Goal: Contribute content: Add original content to the website for others to see

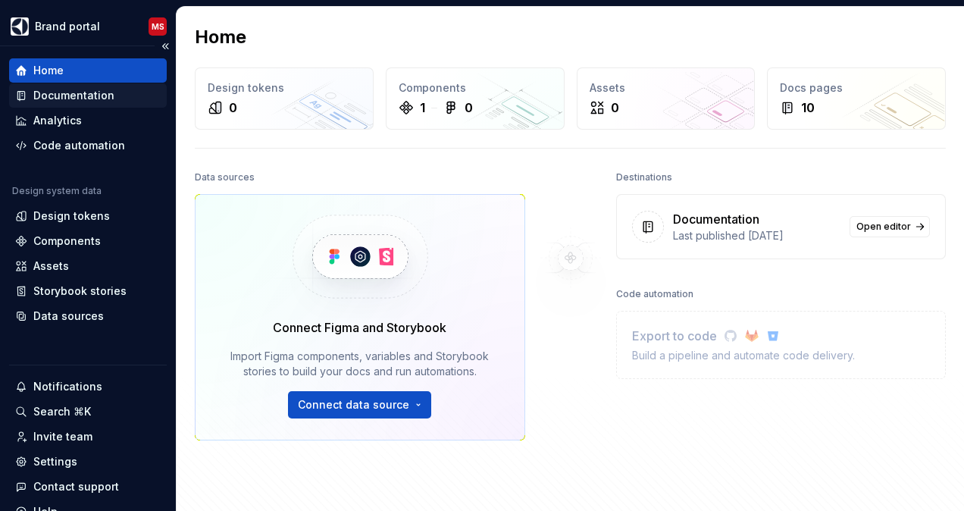
click at [109, 99] on div "Documentation" at bounding box center [73, 95] width 81 height 15
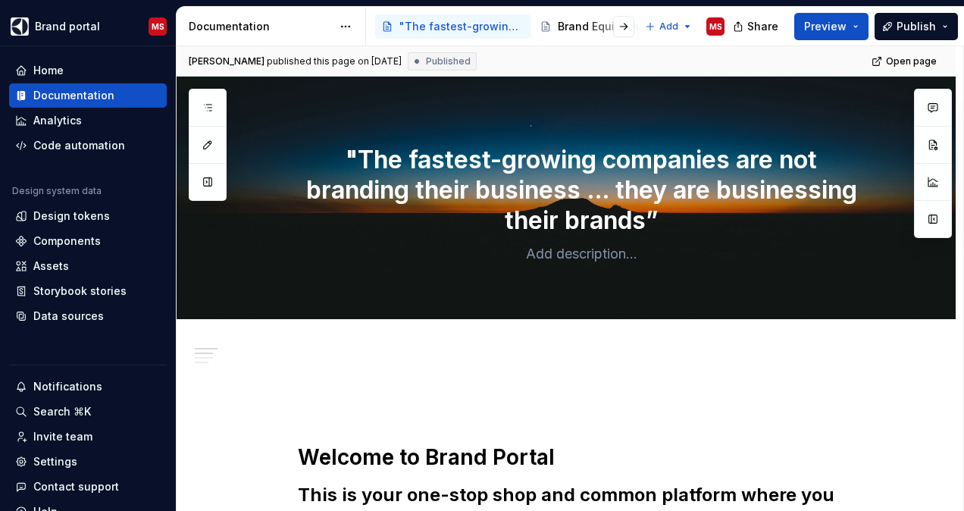
click at [588, 24] on div at bounding box center [612, 26] width 58 height 27
click at [626, 24] on button "button" at bounding box center [623, 26] width 21 height 21
click at [540, 24] on div "AEG" at bounding box center [540, 26] width 21 height 15
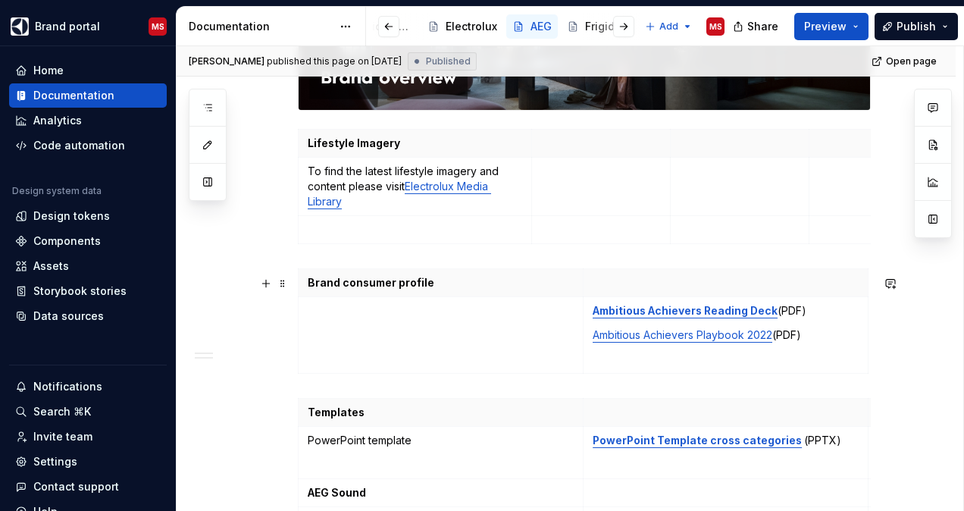
scroll to position [1309, 0]
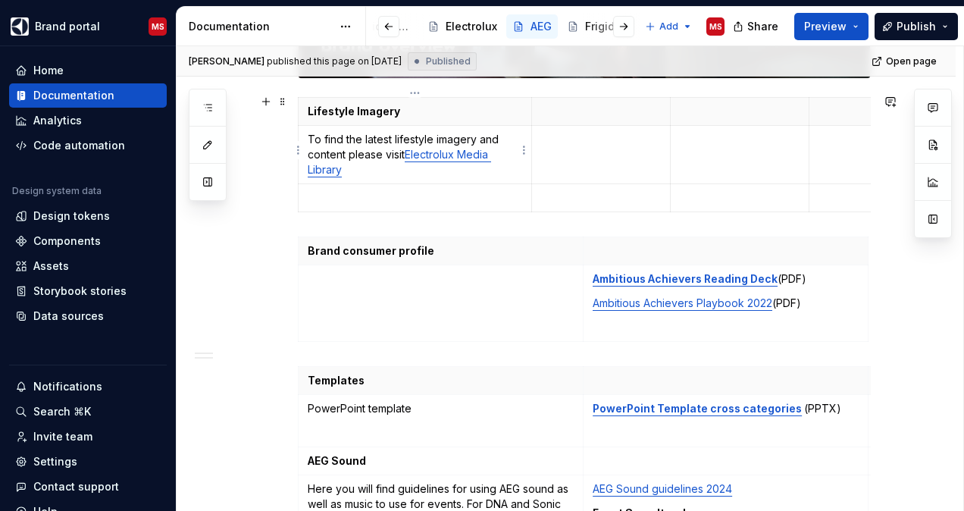
type textarea "*"
click at [402, 174] on td "To find the latest lifestyle imagery and content please visit [GEOGRAPHIC_DATA]" at bounding box center [415, 155] width 233 height 58
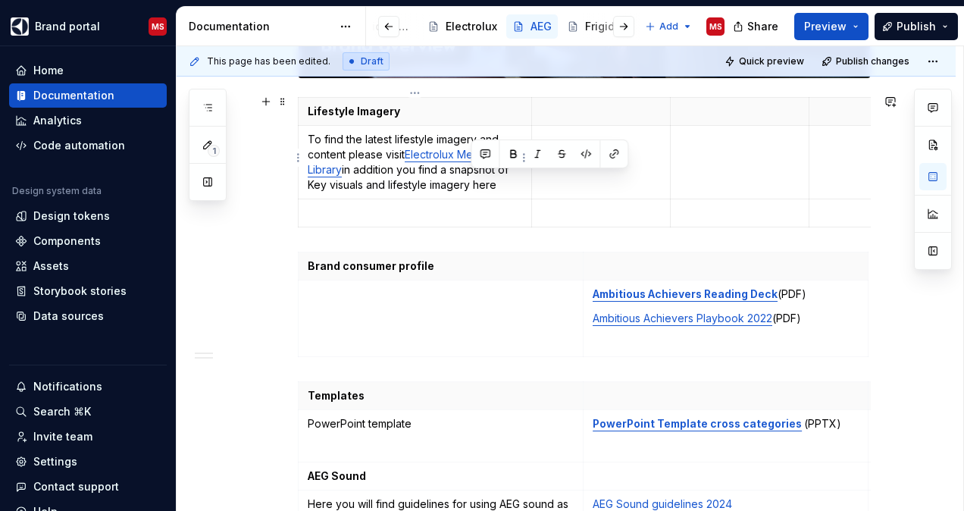
drag, startPoint x: 496, startPoint y: 182, endPoint x: 473, endPoint y: 182, distance: 22.7
click at [473, 182] on p "To find the latest lifestyle imagery and content please visit Electrolux Media …" at bounding box center [415, 162] width 214 height 61
click at [615, 155] on button "button" at bounding box center [616, 153] width 21 height 21
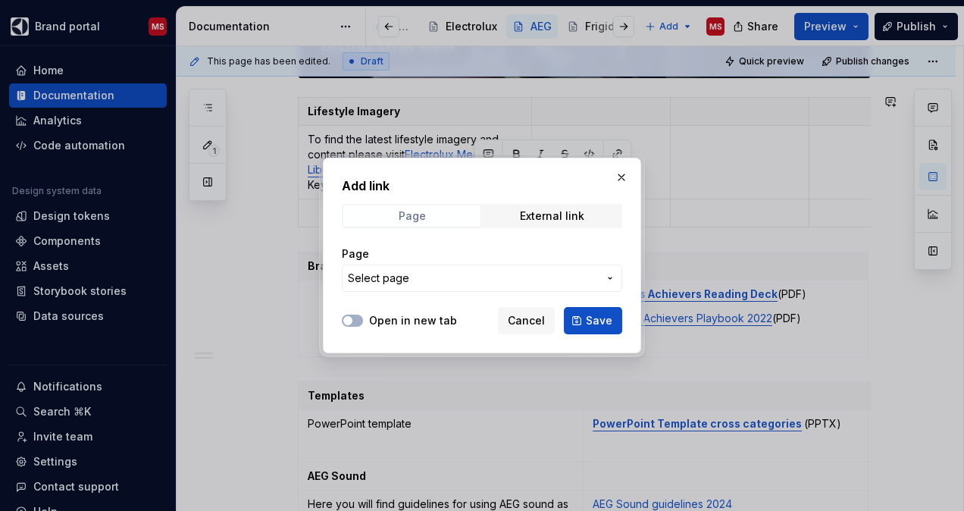
click at [440, 221] on span "Page" at bounding box center [411, 215] width 137 height 21
click at [471, 277] on span "Select page" at bounding box center [473, 278] width 250 height 15
click at [471, 277] on div "Add link Page External link Page Select page Open in new tab Cancel Save" at bounding box center [482, 255] width 964 height 511
click at [623, 180] on button "button" at bounding box center [621, 177] width 21 height 21
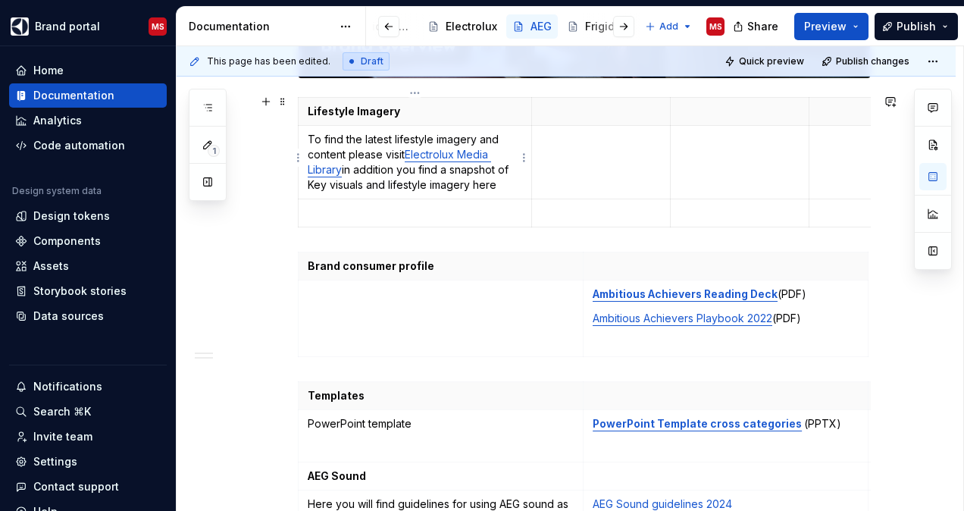
click at [479, 186] on p "To find the latest lifestyle imagery and content please visit Electrolux Media …" at bounding box center [415, 162] width 214 height 61
drag, startPoint x: 479, startPoint y: 186, endPoint x: 433, endPoint y: 221, distance: 57.3
click at [433, 221] on td at bounding box center [415, 213] width 233 height 28
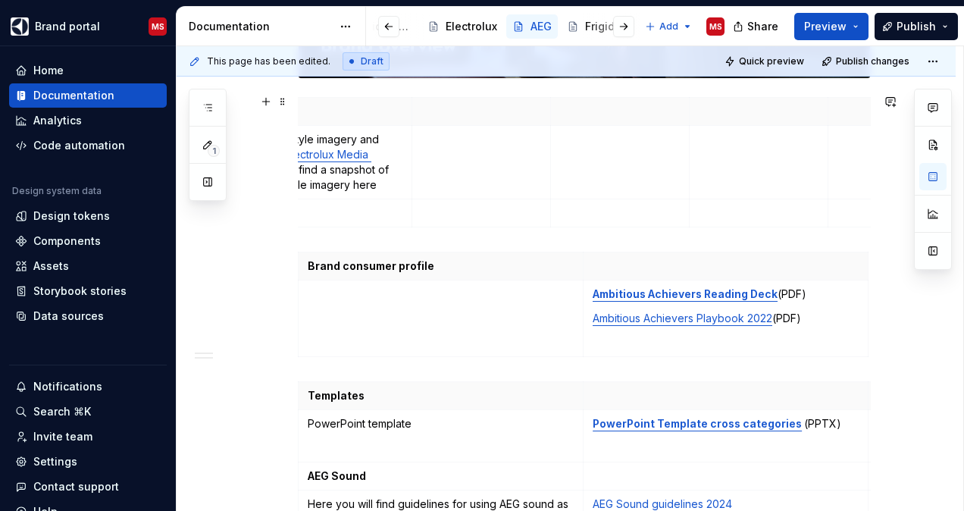
scroll to position [0, 0]
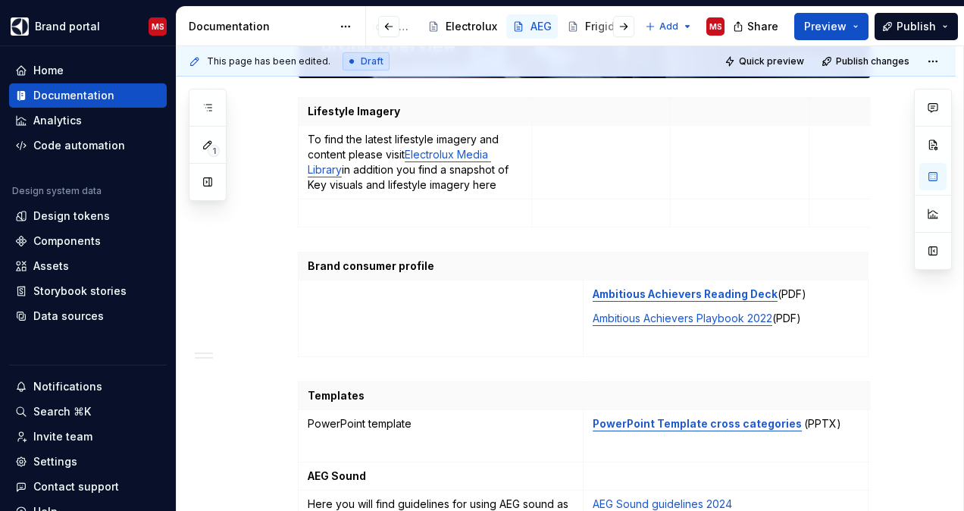
click at [963, 353] on html "Brand portal MS Home Documentation Analytics Code automation Design system data…" at bounding box center [482, 255] width 964 height 511
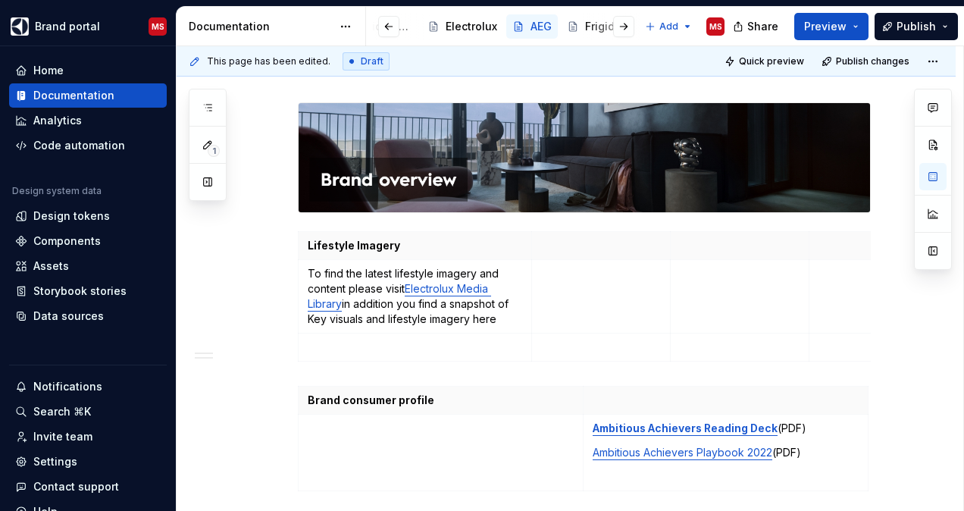
scroll to position [1170, 0]
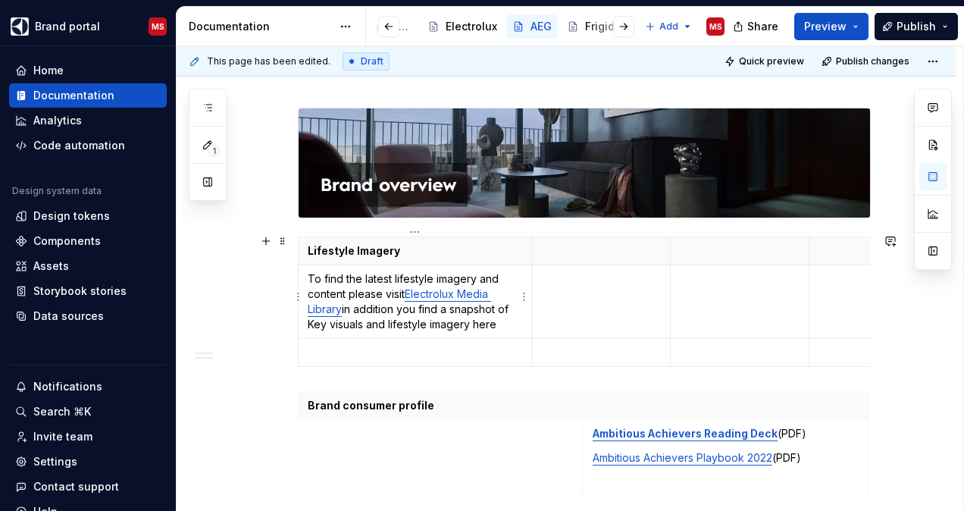
click at [487, 324] on p "To find the latest lifestyle imagery and content please visit Electrolux Media …" at bounding box center [415, 301] width 214 height 61
click at [611, 293] on button "button" at bounding box center [616, 292] width 21 height 21
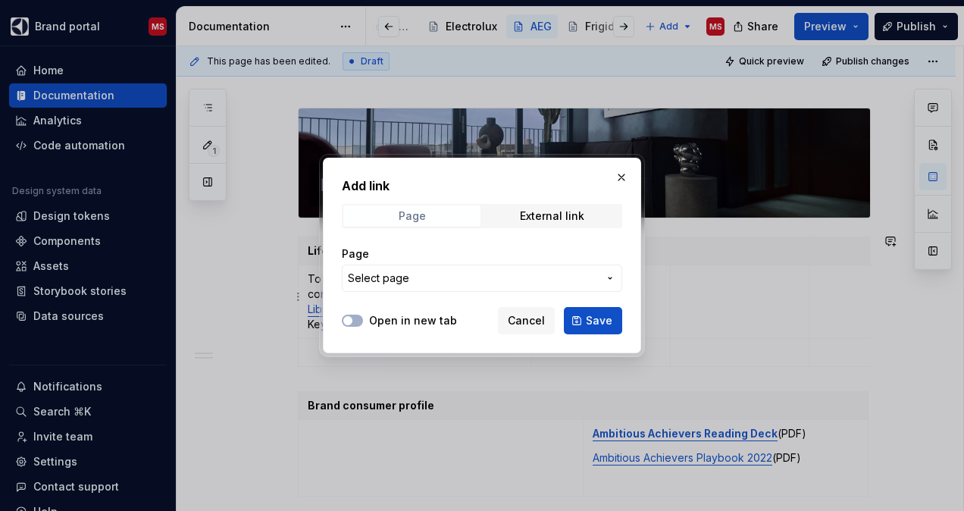
click at [428, 219] on span "Page" at bounding box center [411, 215] width 137 height 21
click at [545, 213] on div "External link" at bounding box center [552, 216] width 64 height 12
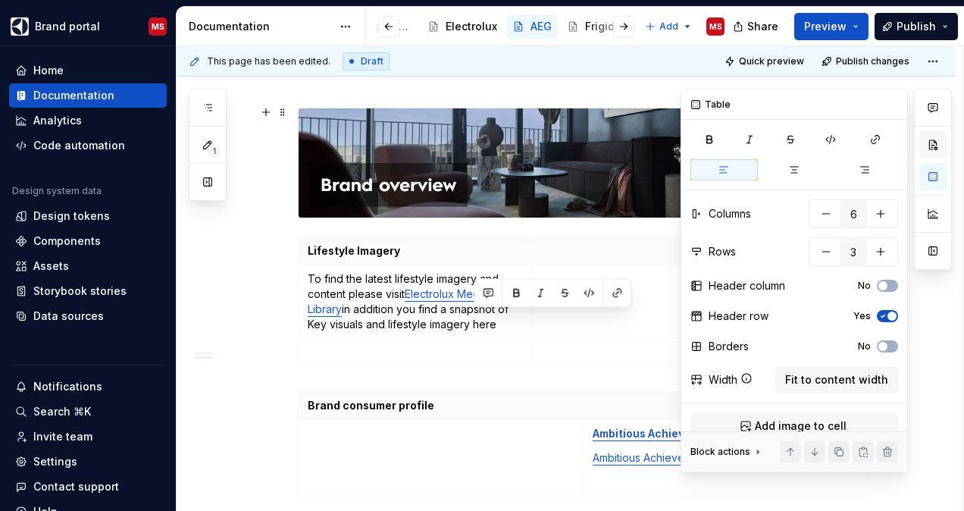
click at [934, 155] on button "button" at bounding box center [932, 144] width 27 height 27
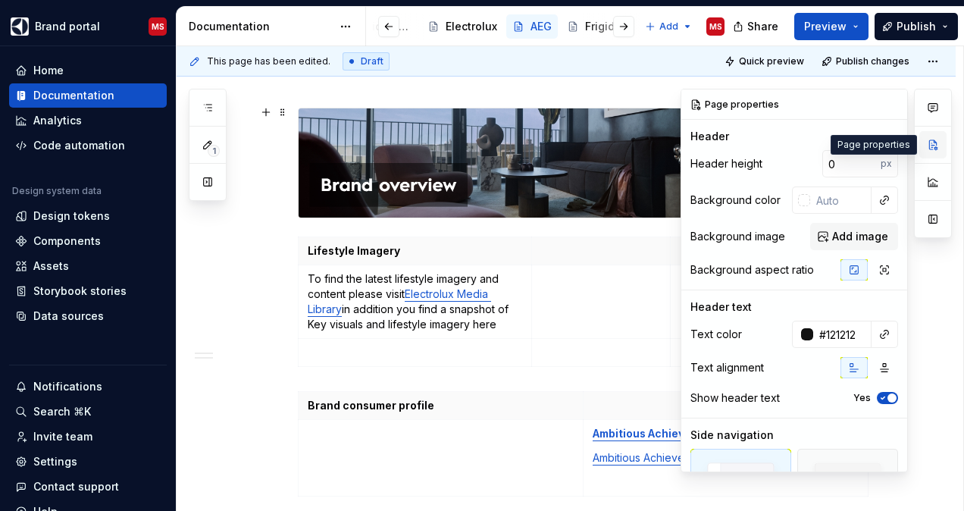
click at [928, 144] on button "button" at bounding box center [932, 144] width 27 height 27
type textarea "*"
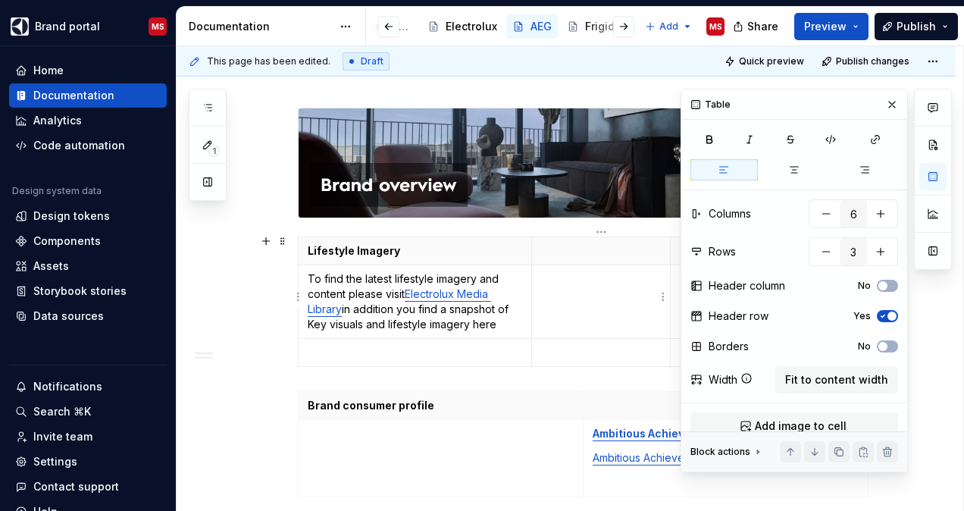
click at [625, 265] on td at bounding box center [601, 302] width 139 height 74
click at [934, 357] on div at bounding box center [933, 280] width 38 height 383
type input "2"
drag, startPoint x: 934, startPoint y: 357, endPoint x: 603, endPoint y: 402, distance: 333.5
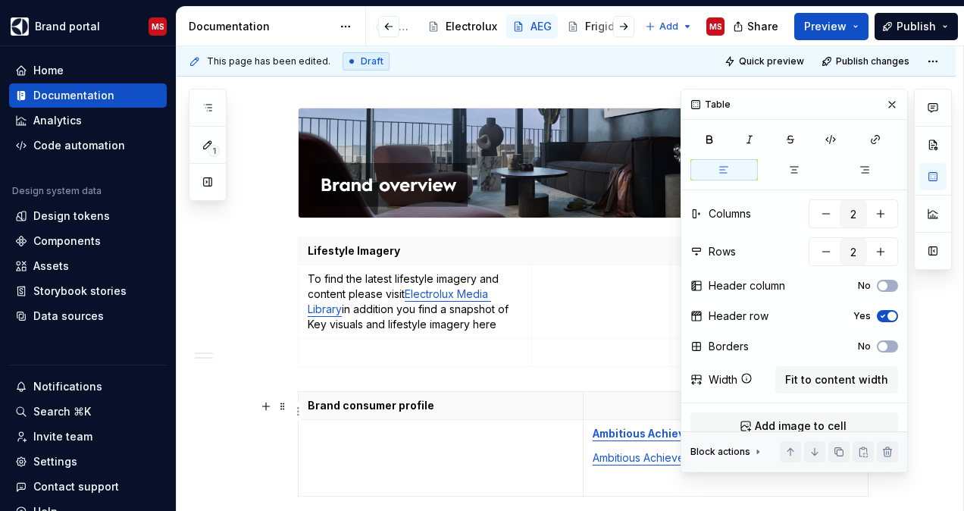
click at [603, 402] on th at bounding box center [726, 406] width 285 height 28
click at [883, 101] on button "button" at bounding box center [891, 104] width 21 height 21
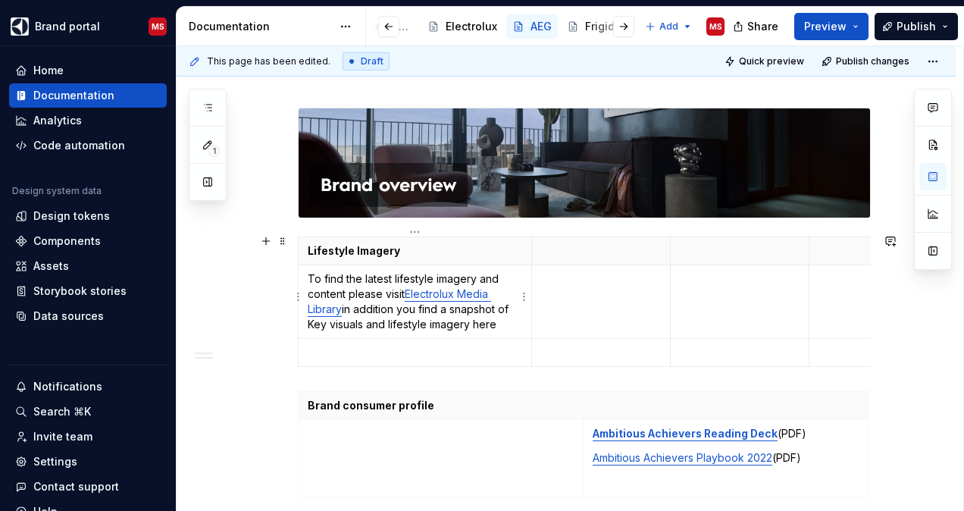
click at [465, 291] on link "Electrolux Media Library" at bounding box center [399, 301] width 183 height 28
drag, startPoint x: 465, startPoint y: 291, endPoint x: 454, endPoint y: 291, distance: 11.4
click at [454, 291] on link "Electrolux Media Library" at bounding box center [399, 301] width 183 height 28
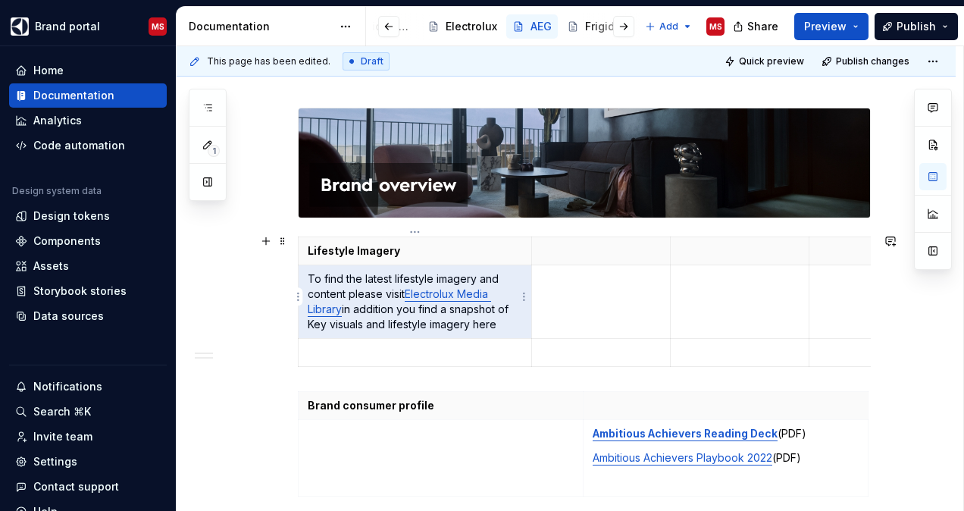
click at [454, 291] on link "Electrolux Media Library" at bounding box center [399, 301] width 183 height 28
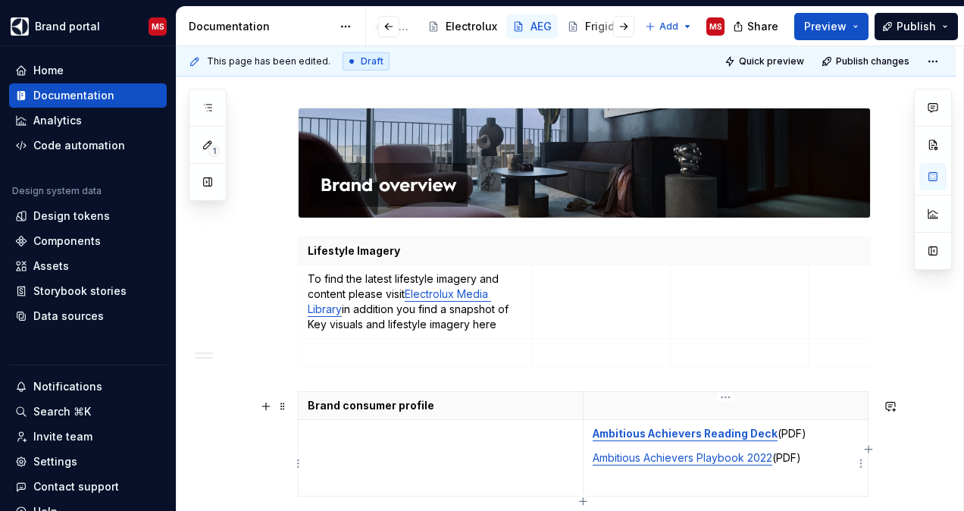
click at [659, 437] on strong "Ambitious Achievers Reading Deck" at bounding box center [685, 433] width 185 height 13
click at [443, 287] on link "Electrolux Media Library" at bounding box center [399, 301] width 183 height 28
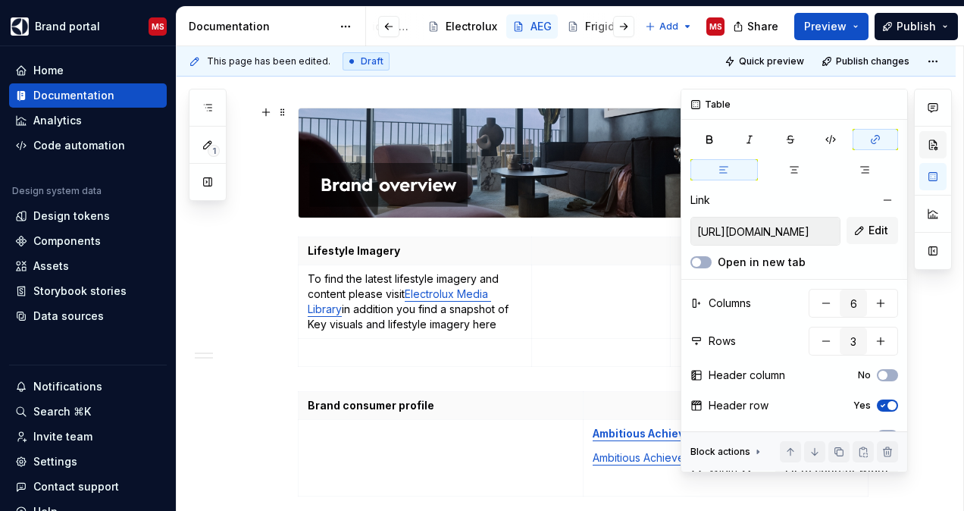
click at [938, 144] on button "button" at bounding box center [932, 144] width 27 height 27
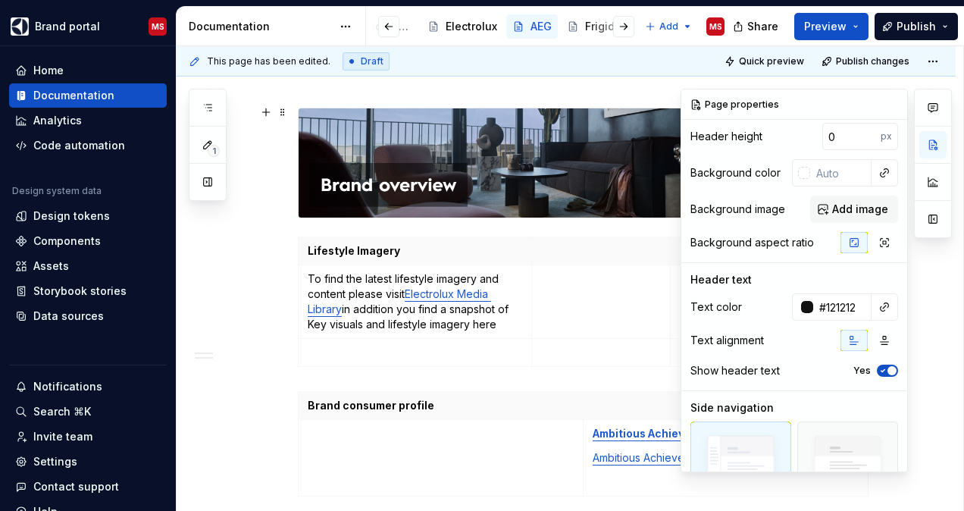
scroll to position [0, 0]
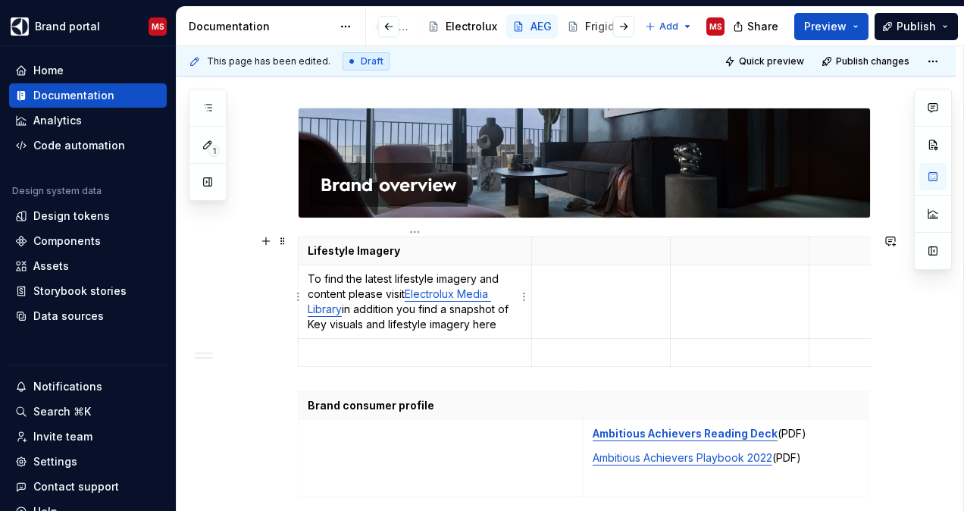
click at [477, 291] on link "Electrolux Media Library" at bounding box center [399, 301] width 183 height 28
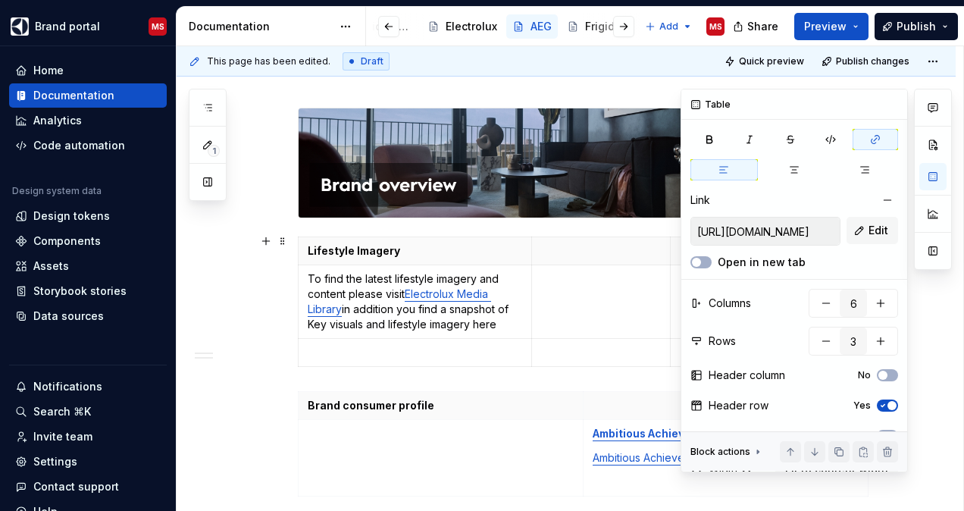
click at [809, 234] on input "[URL][DOMAIN_NAME]" at bounding box center [765, 230] width 149 height 27
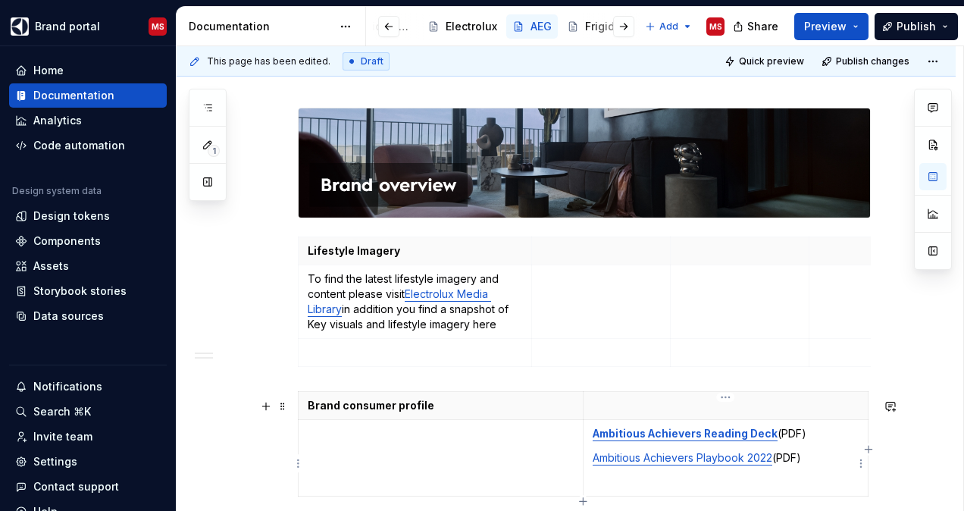
click at [620, 436] on strong "Ambitious Achievers Reading Deck" at bounding box center [685, 433] width 185 height 13
drag, startPoint x: 620, startPoint y: 436, endPoint x: 934, endPoint y: 142, distance: 431.0
click at [934, 142] on button "button" at bounding box center [932, 144] width 27 height 27
click at [649, 435] on strong "Ambitious Achievers Reading Deck" at bounding box center [685, 433] width 185 height 13
click at [738, 440] on strong "Ambitious Achievers Reading Deck" at bounding box center [685, 433] width 185 height 13
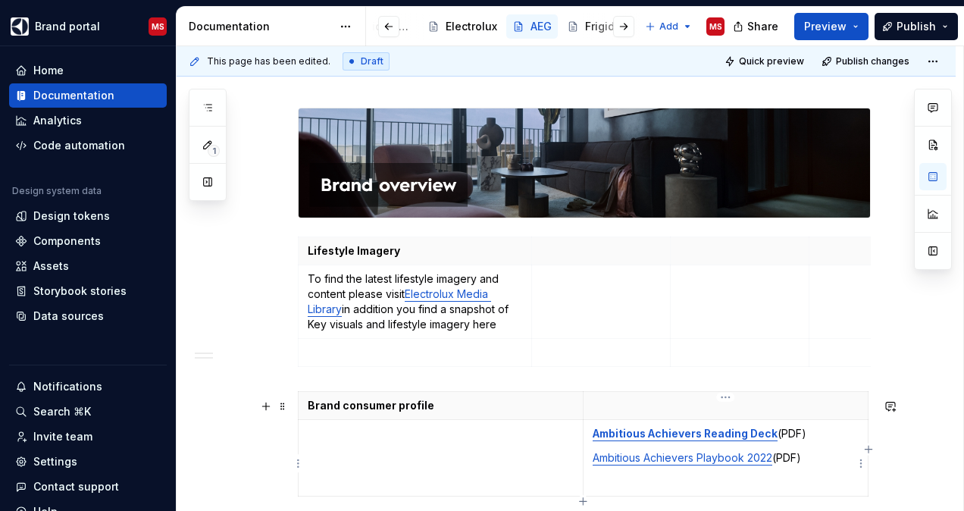
click at [738, 440] on strong "Ambitious Achievers Reading Deck" at bounding box center [685, 433] width 185 height 13
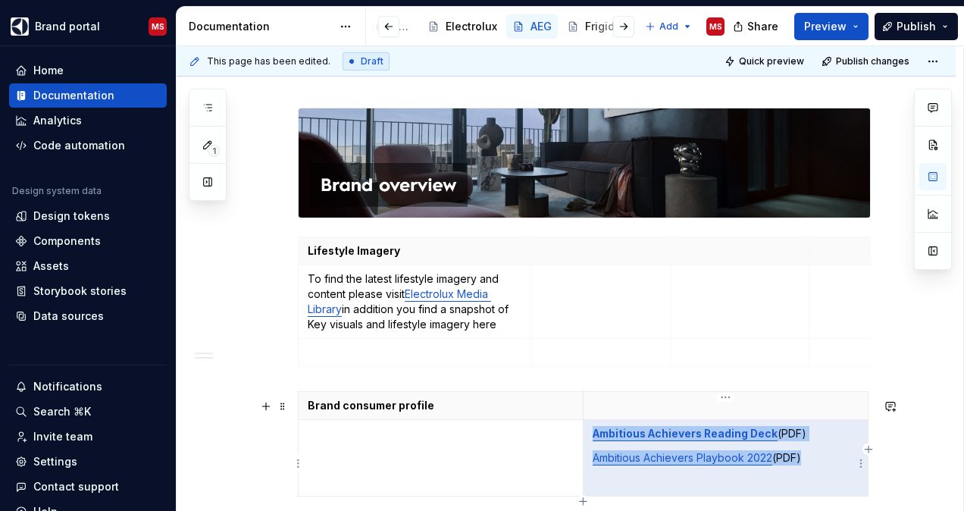
click at [738, 440] on strong "Ambitious Achievers Reading Deck" at bounding box center [685, 433] width 185 height 13
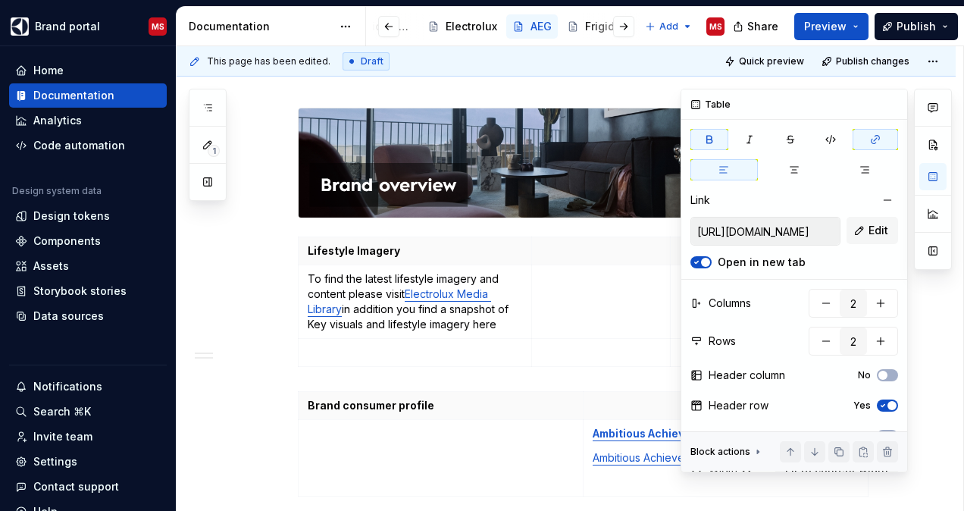
click at [821, 230] on input "[URL][DOMAIN_NAME]" at bounding box center [765, 230] width 149 height 27
click at [808, 233] on input "[URL][DOMAIN_NAME]" at bounding box center [765, 230] width 149 height 27
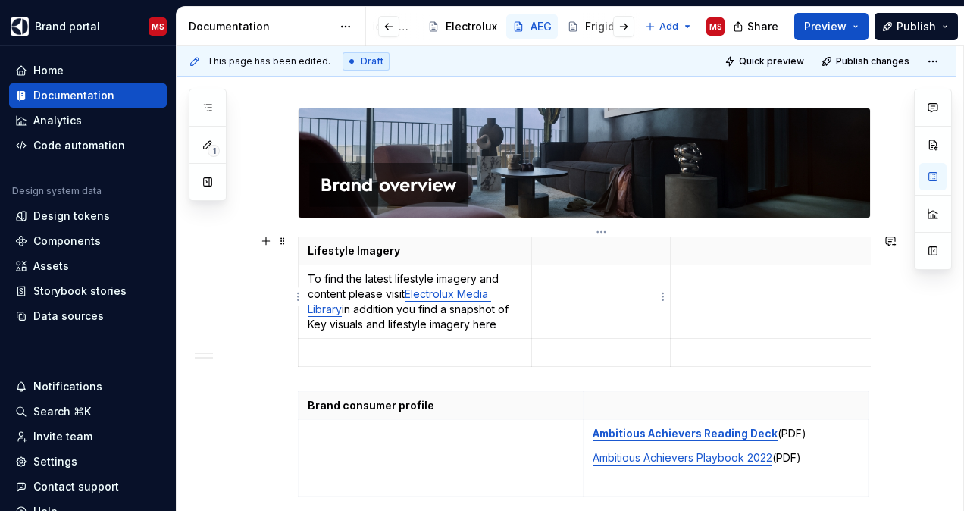
click at [613, 323] on td at bounding box center [601, 302] width 139 height 74
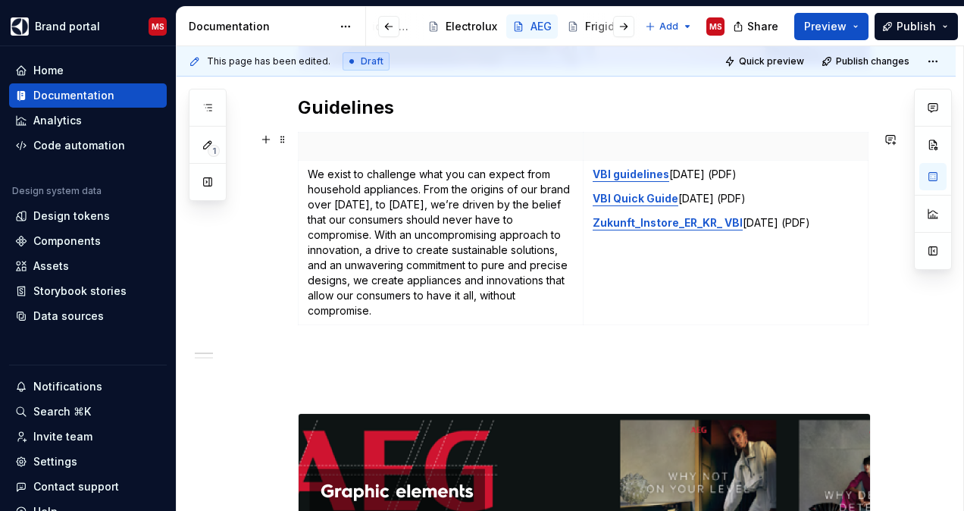
scroll to position [342, 0]
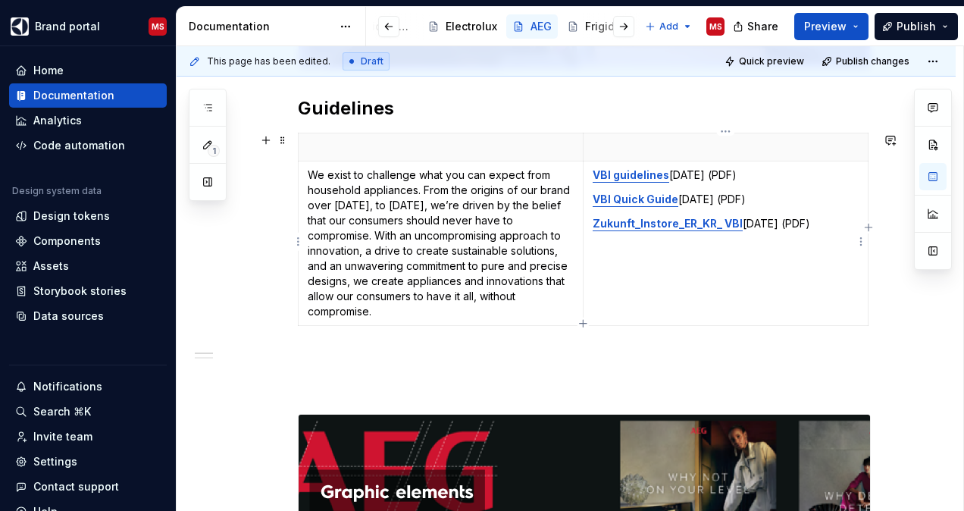
click at [635, 171] on strong "VBI guidelines" at bounding box center [631, 174] width 77 height 13
drag, startPoint x: 635, startPoint y: 171, endPoint x: 619, endPoint y: 174, distance: 16.1
click at [619, 174] on strong "VBI guidelines" at bounding box center [631, 174] width 77 height 13
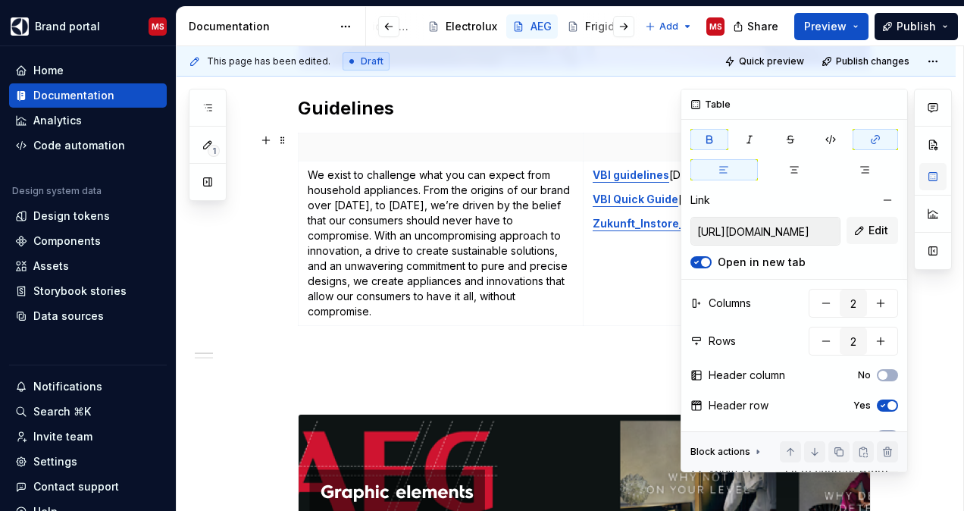
click at [933, 180] on button "button" at bounding box center [932, 176] width 27 height 27
click at [791, 235] on input "[URL][DOMAIN_NAME]" at bounding box center [765, 230] width 149 height 27
click at [753, 236] on input "[URL][DOMAIN_NAME]" at bounding box center [765, 230] width 149 height 27
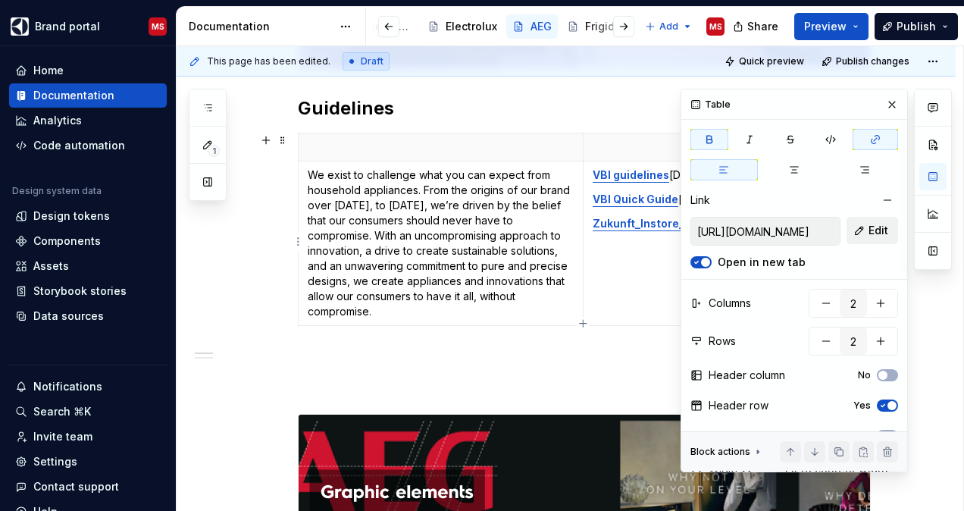
drag, startPoint x: 696, startPoint y: 230, endPoint x: 844, endPoint y: 234, distance: 148.6
click at [844, 234] on div "[URL][DOMAIN_NAME] Edit" at bounding box center [794, 231] width 208 height 29
drag, startPoint x: 844, startPoint y: 234, endPoint x: 788, endPoint y: 227, distance: 56.5
type textarea "*"
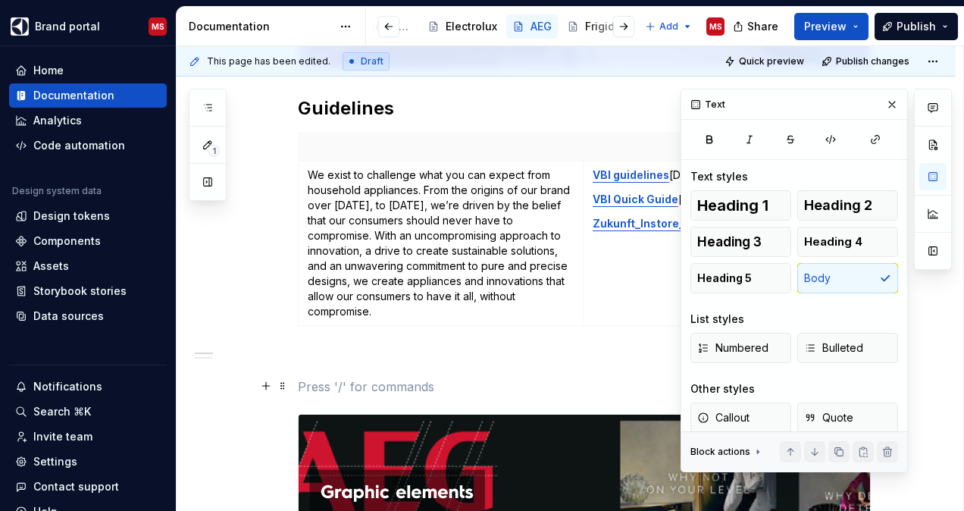
click at [530, 379] on p at bounding box center [584, 386] width 573 height 18
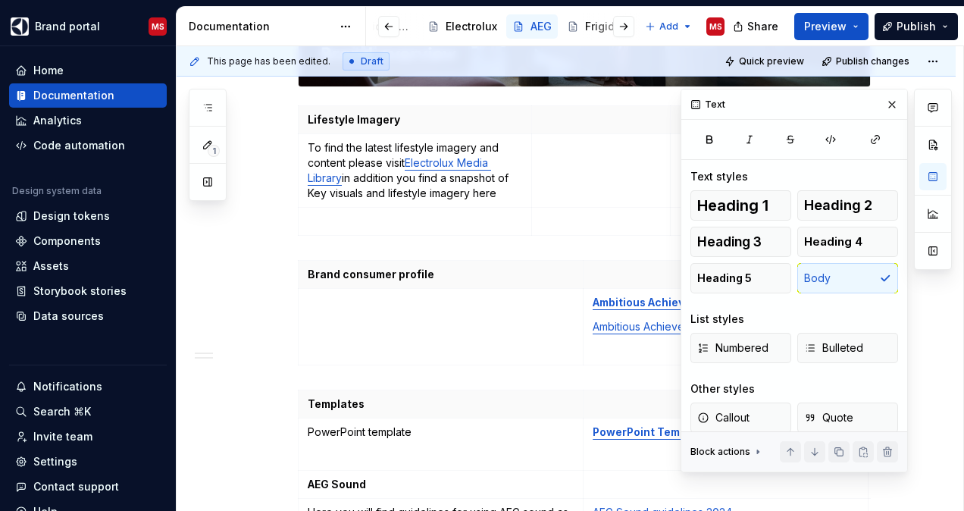
scroll to position [1301, 0]
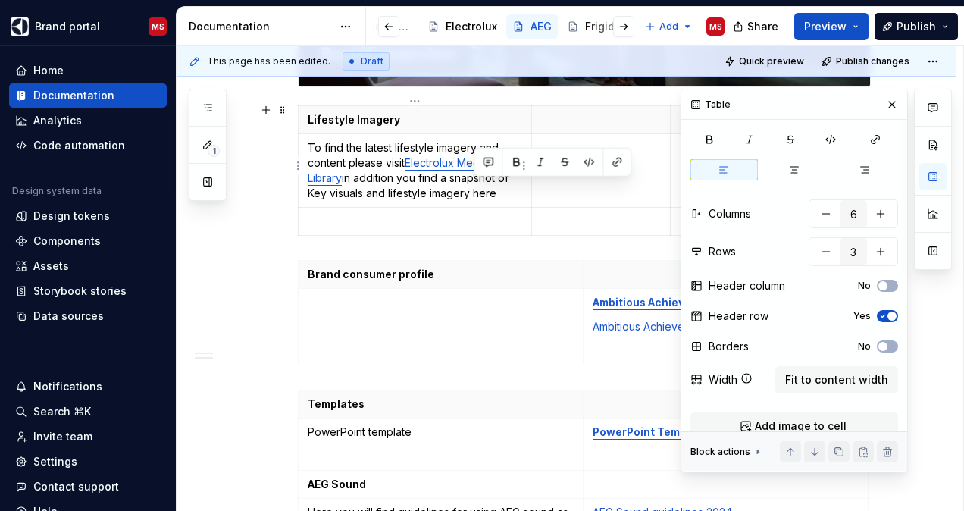
drag, startPoint x: 503, startPoint y: 186, endPoint x: 473, endPoint y: 189, distance: 30.5
click at [473, 189] on p "To find the latest lifestyle imagery and content please visit Electrolux Media …" at bounding box center [415, 170] width 214 height 61
click at [620, 158] on button "button" at bounding box center [616, 162] width 21 height 21
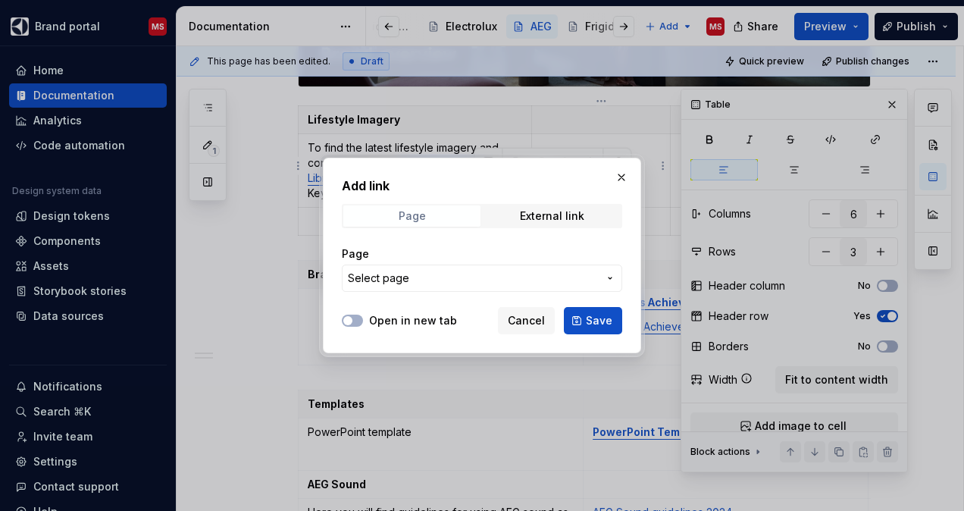
click at [453, 206] on span "Page" at bounding box center [411, 215] width 137 height 21
click at [447, 212] on span "Page" at bounding box center [411, 215] width 137 height 21
click at [540, 221] on div "External link" at bounding box center [552, 216] width 64 height 12
click at [385, 274] on input "URL" at bounding box center [482, 277] width 280 height 27
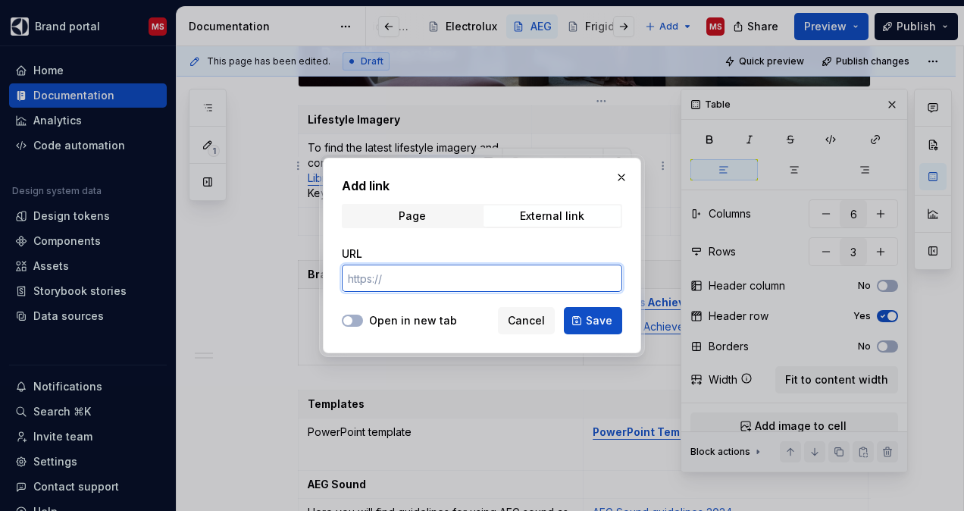
paste input "[URL][DOMAIN_NAME] Imagery%20Brand%20Lifestyle%20and%20Key%20visuals.pptx"
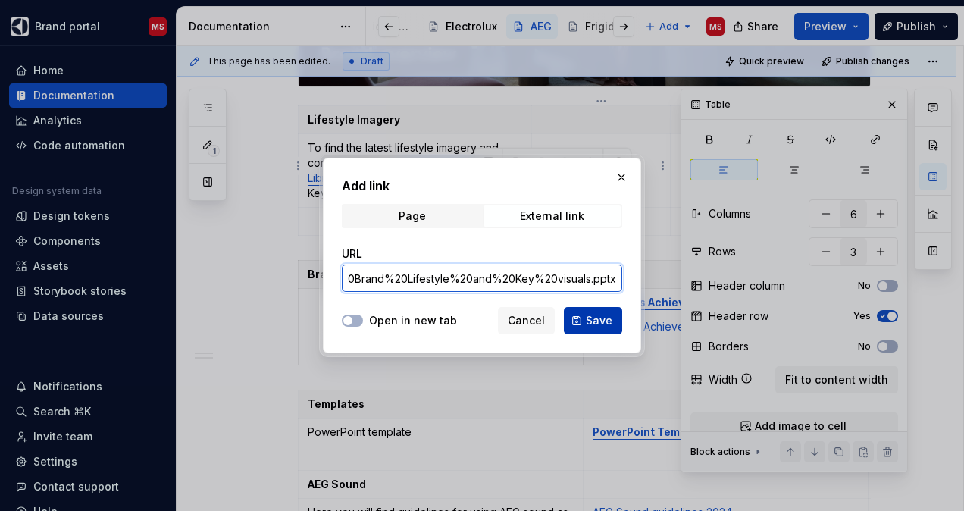
type input "[URL][DOMAIN_NAME] Imagery%20Brand%20Lifestyle%20and%20Key%20visuals.pptx"
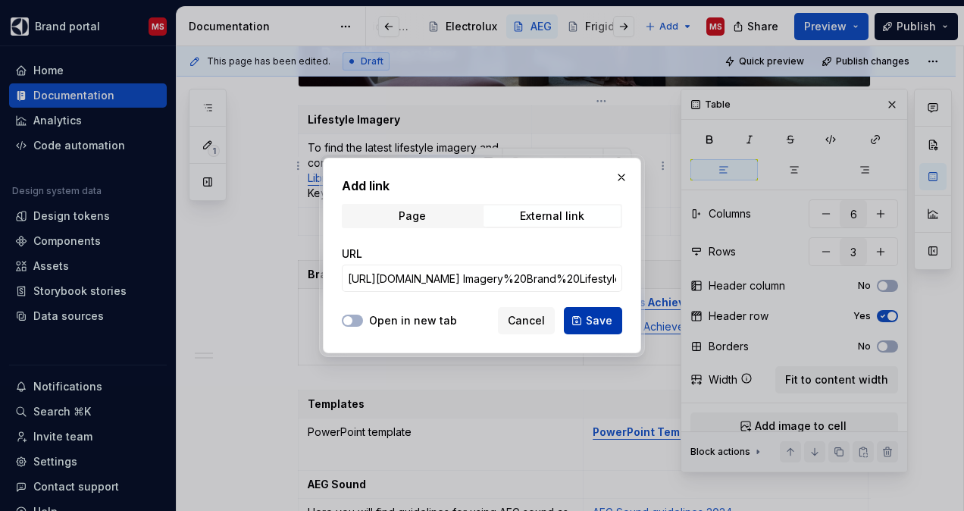
click at [600, 320] on span "Save" at bounding box center [599, 320] width 27 height 15
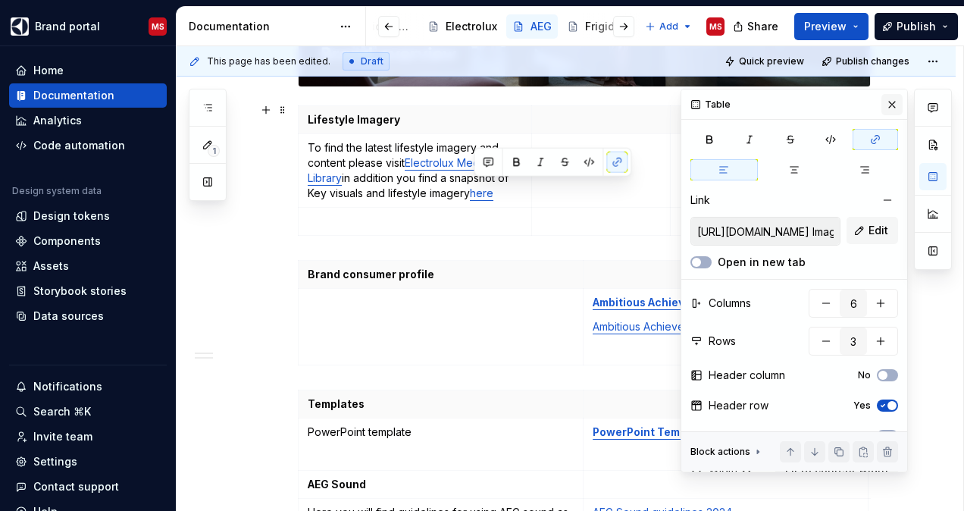
click at [887, 103] on button "button" at bounding box center [891, 104] width 21 height 21
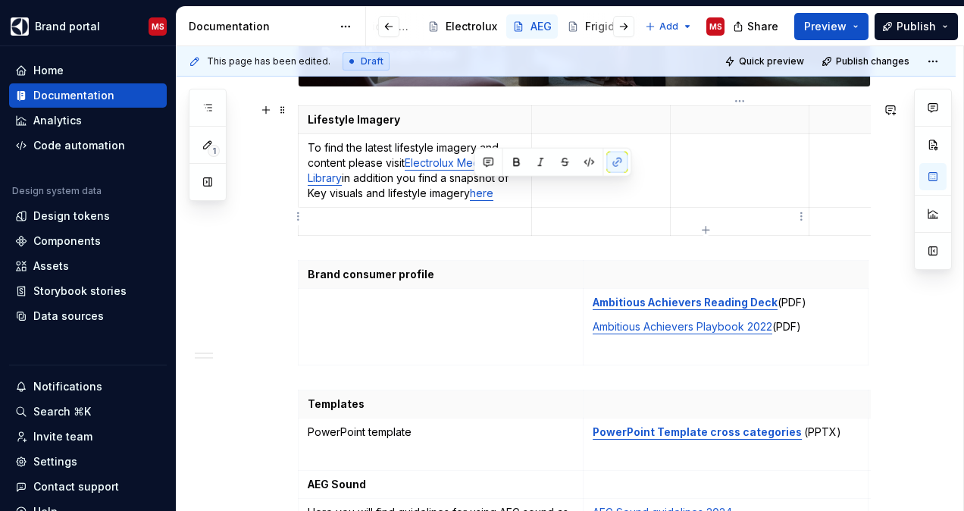
click at [739, 214] on p at bounding box center [740, 221] width 120 height 15
type textarea "*"
click at [479, 189] on link "here" at bounding box center [481, 192] width 23 height 13
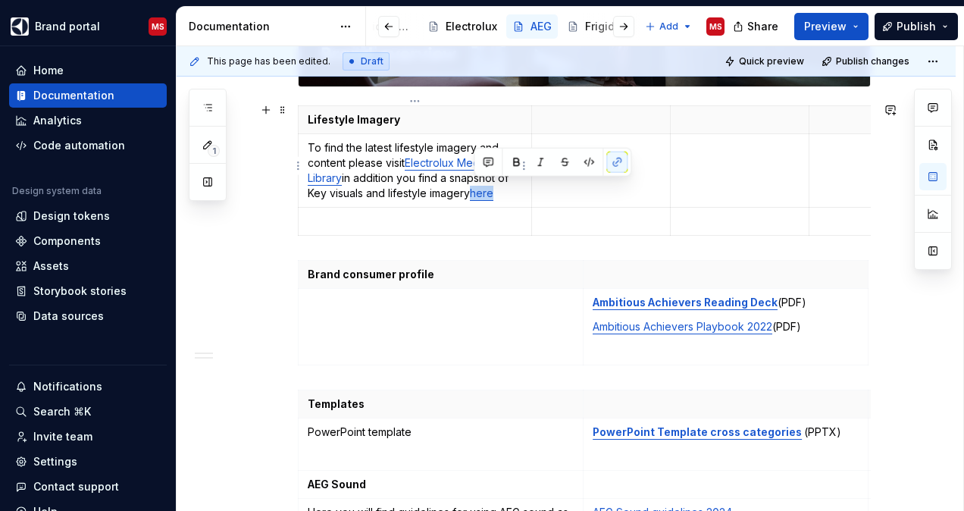
click at [479, 189] on link "here" at bounding box center [481, 192] width 23 height 13
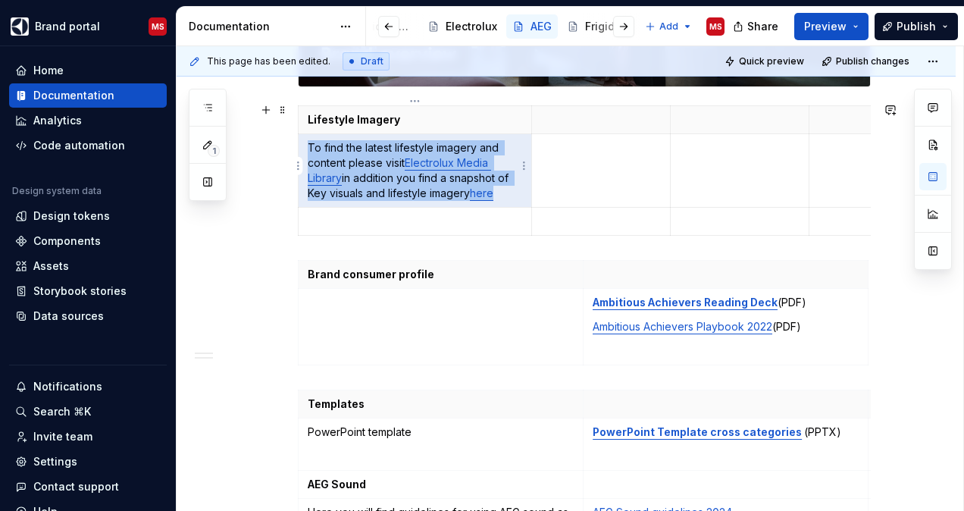
click at [479, 189] on link "here" at bounding box center [481, 192] width 23 height 13
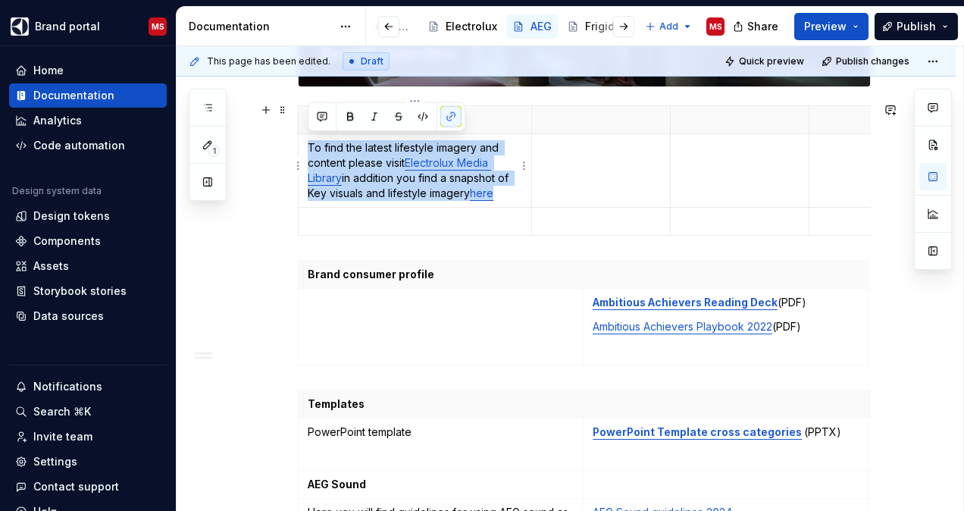
click at [479, 189] on link "here" at bounding box center [481, 192] width 23 height 13
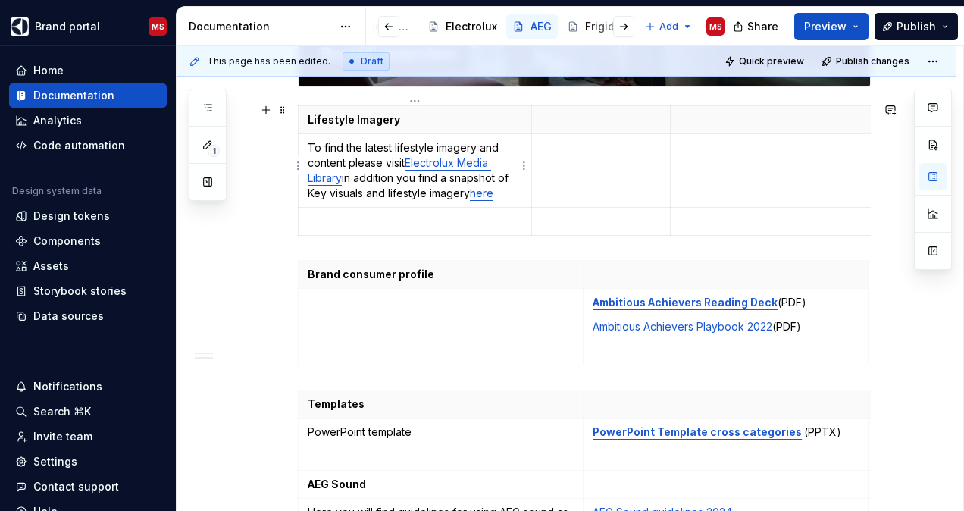
click at [479, 189] on link "here" at bounding box center [481, 192] width 23 height 13
drag, startPoint x: 485, startPoint y: 189, endPoint x: 458, endPoint y: 214, distance: 36.5
click at [458, 214] on p at bounding box center [415, 221] width 214 height 15
drag, startPoint x: 496, startPoint y: 192, endPoint x: 474, endPoint y: 192, distance: 22.0
click at [474, 192] on link "here" at bounding box center [481, 192] width 23 height 13
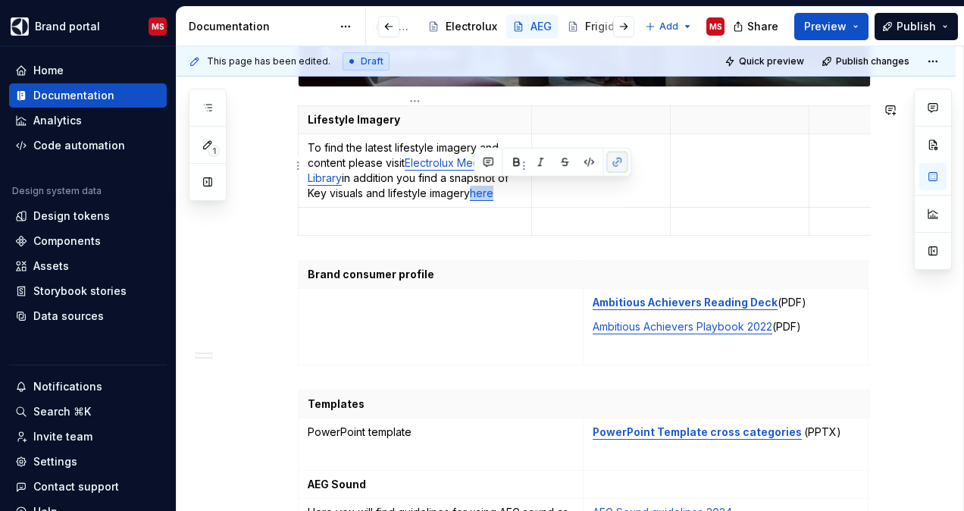
click at [612, 164] on button "button" at bounding box center [616, 162] width 21 height 21
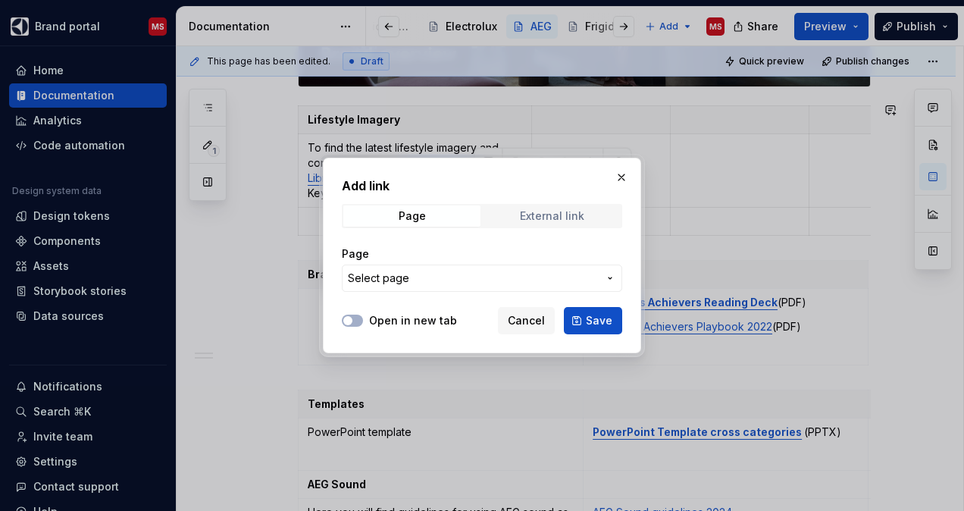
click at [535, 215] on div "External link" at bounding box center [552, 216] width 64 height 12
click at [411, 283] on input "URL" at bounding box center [482, 277] width 280 height 27
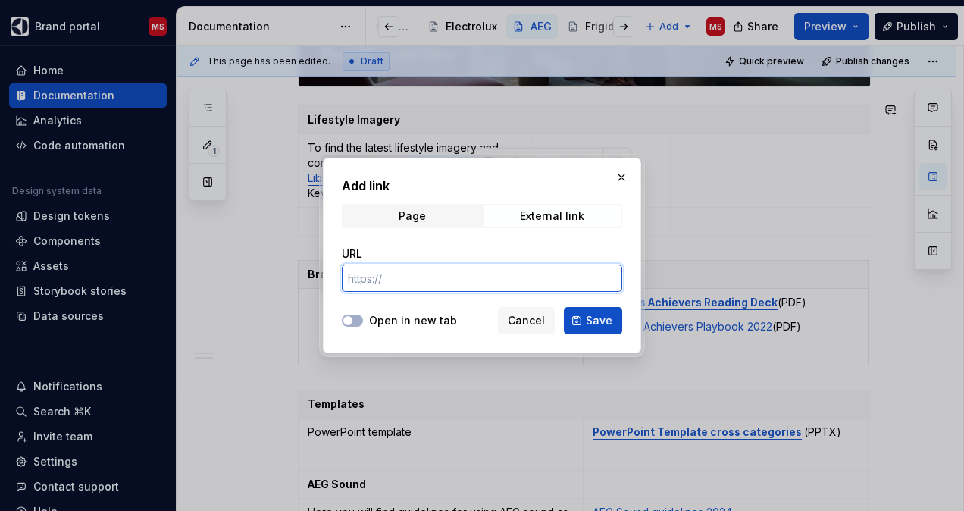
click at [411, 283] on input "URL" at bounding box center [482, 277] width 280 height 27
paste input "[URL][DOMAIN_NAME]"
type input "[URL][DOMAIN_NAME]"
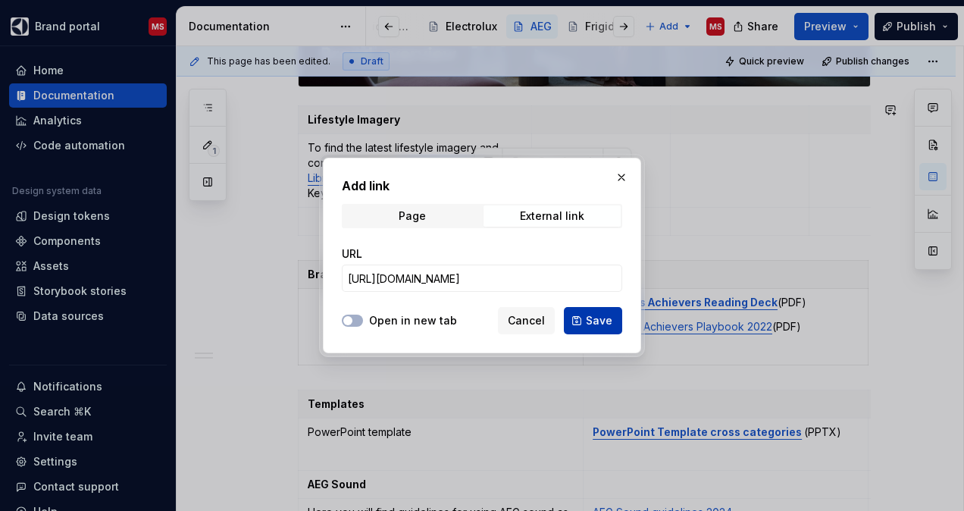
scroll to position [0, 0]
click at [579, 311] on button "Save" at bounding box center [593, 320] width 58 height 27
type textarea "*"
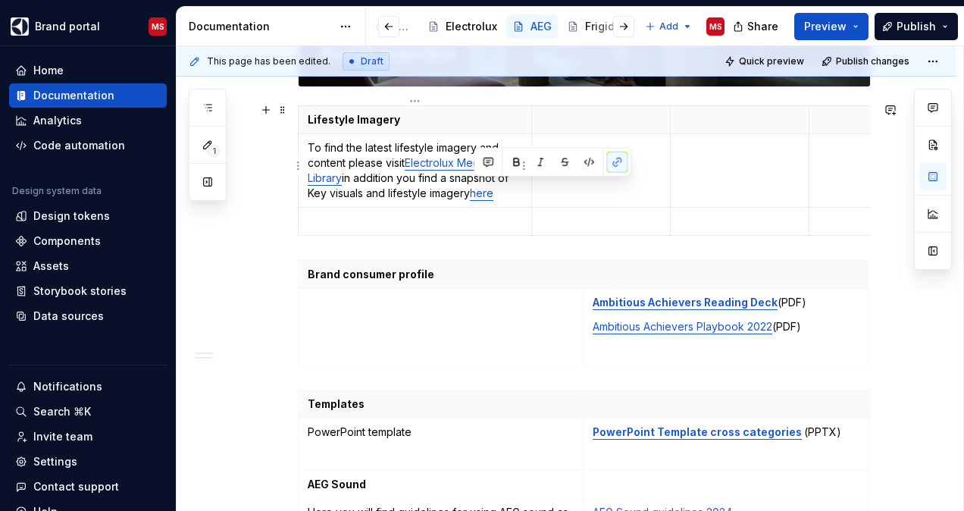
click at [492, 198] on td "To find the latest lifestyle imagery and content please visit Electrolux Media …" at bounding box center [415, 171] width 233 height 74
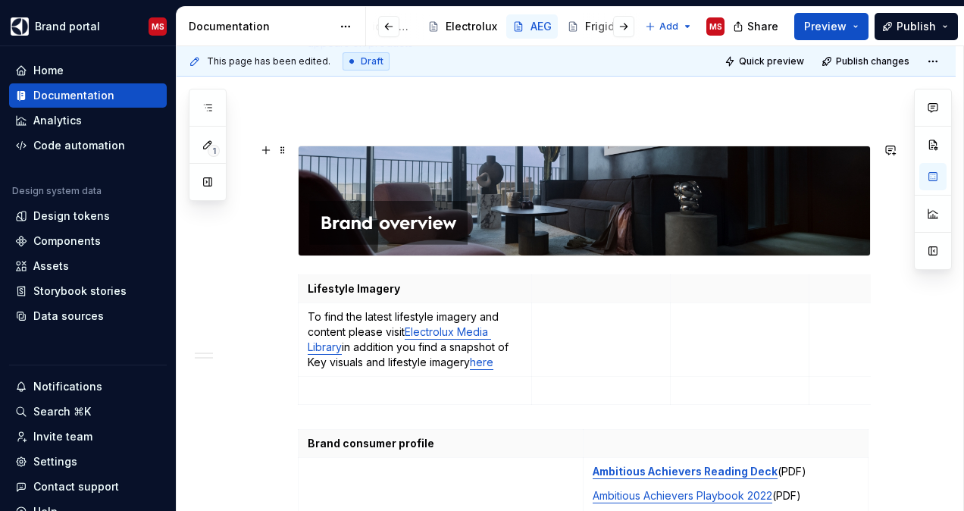
scroll to position [1136, 0]
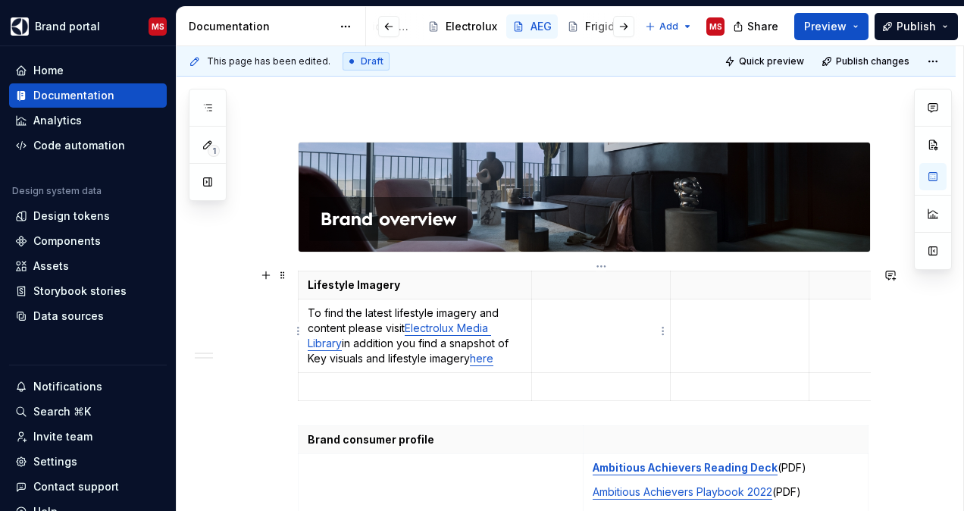
click at [612, 314] on p at bounding box center [601, 312] width 120 height 15
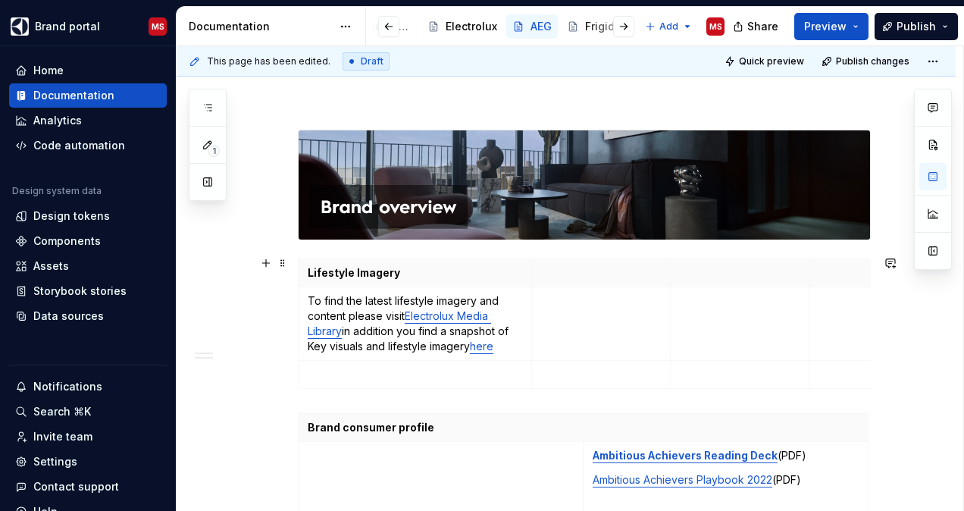
scroll to position [1147, 0]
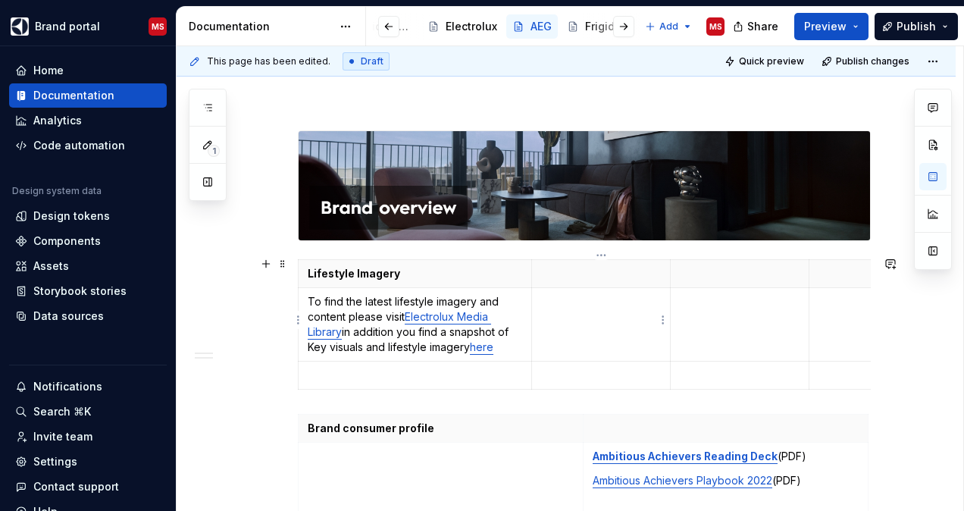
click at [603, 316] on td at bounding box center [601, 325] width 139 height 74
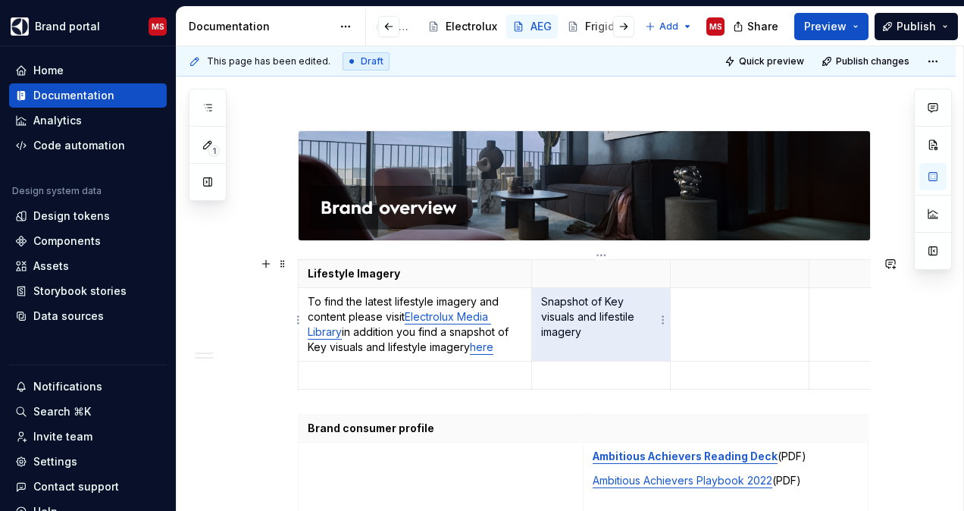
drag, startPoint x: 603, startPoint y: 333, endPoint x: 546, endPoint y: 292, distance: 70.0
click at [546, 294] on p "Snapshot of Key visuals and lifestile imagery" at bounding box center [601, 316] width 120 height 45
click at [549, 296] on p "Snapshot of Key visuals and lifestile imagery" at bounding box center [601, 316] width 120 height 45
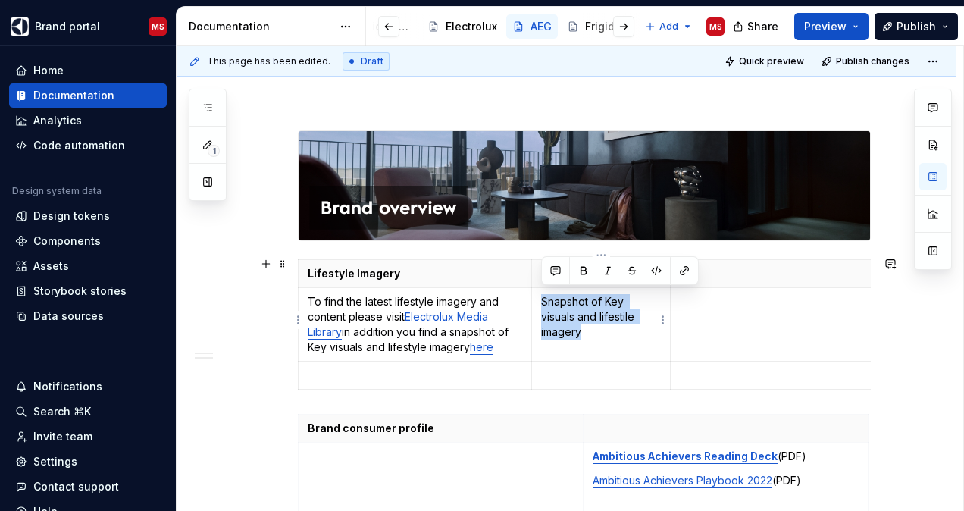
drag, startPoint x: 580, startPoint y: 327, endPoint x: 541, endPoint y: 296, distance: 50.7
click at [541, 296] on p "Snapshot of Key visuals and lifestile imagery" at bounding box center [601, 316] width 120 height 45
click at [681, 275] on button "button" at bounding box center [684, 270] width 21 height 21
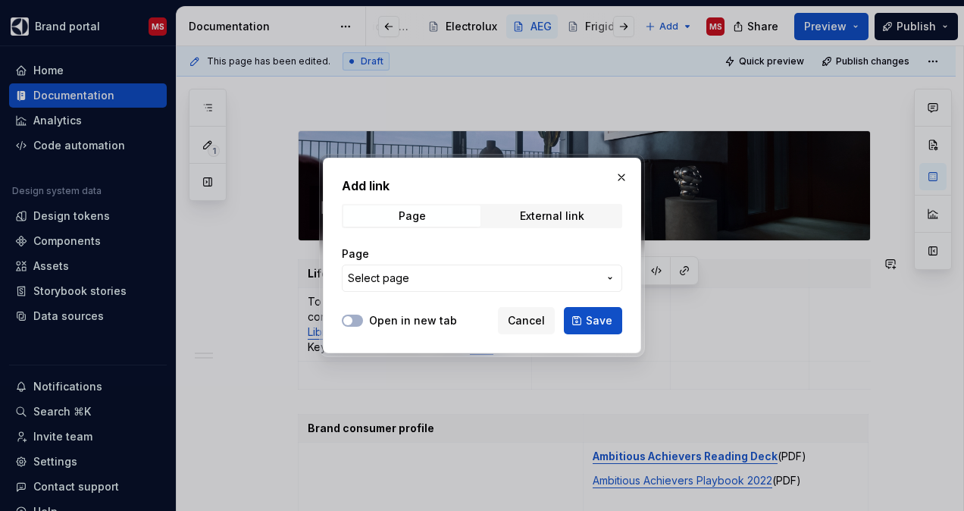
click at [436, 197] on div "Add link Page External link Page Select page" at bounding box center [482, 239] width 280 height 124
drag, startPoint x: 436, startPoint y: 197, endPoint x: 437, endPoint y: 216, distance: 19.0
click at [437, 216] on div "Add link Page External link Page Select page" at bounding box center [482, 239] width 280 height 124
drag, startPoint x: 437, startPoint y: 216, endPoint x: 532, endPoint y: 213, distance: 94.8
click at [532, 213] on div "External link" at bounding box center [552, 216] width 64 height 12
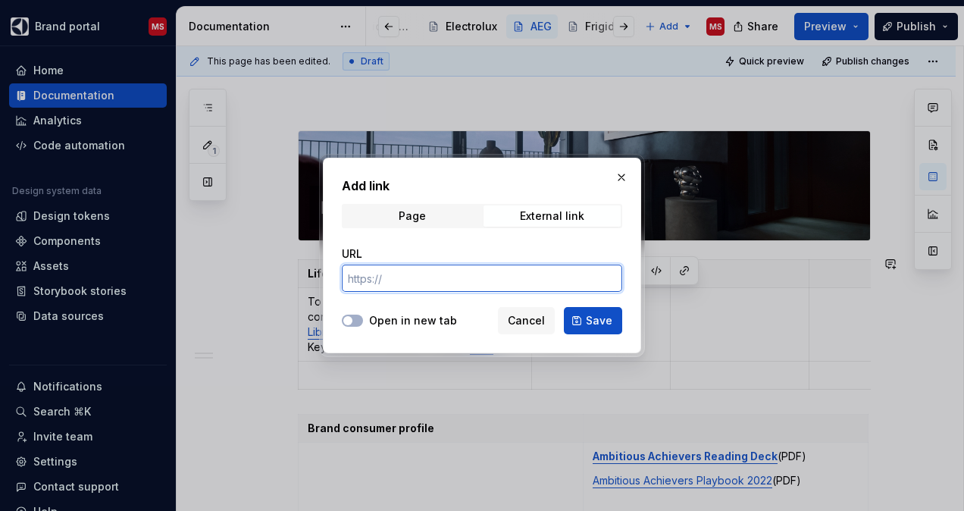
click at [455, 275] on input "URL" at bounding box center [482, 277] width 280 height 27
paste input "[URL][DOMAIN_NAME]"
type input "[URL][DOMAIN_NAME]"
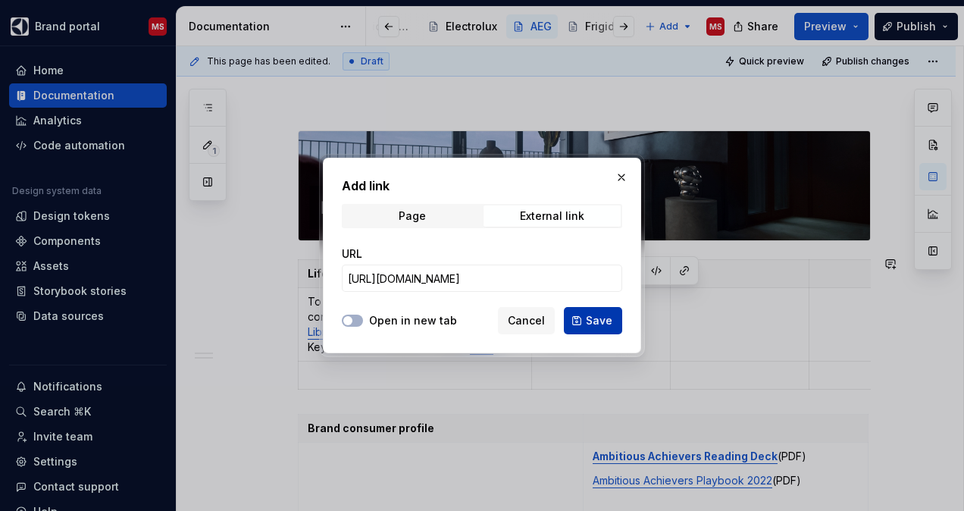
scroll to position [0, 0]
click at [595, 318] on span "Save" at bounding box center [599, 320] width 27 height 15
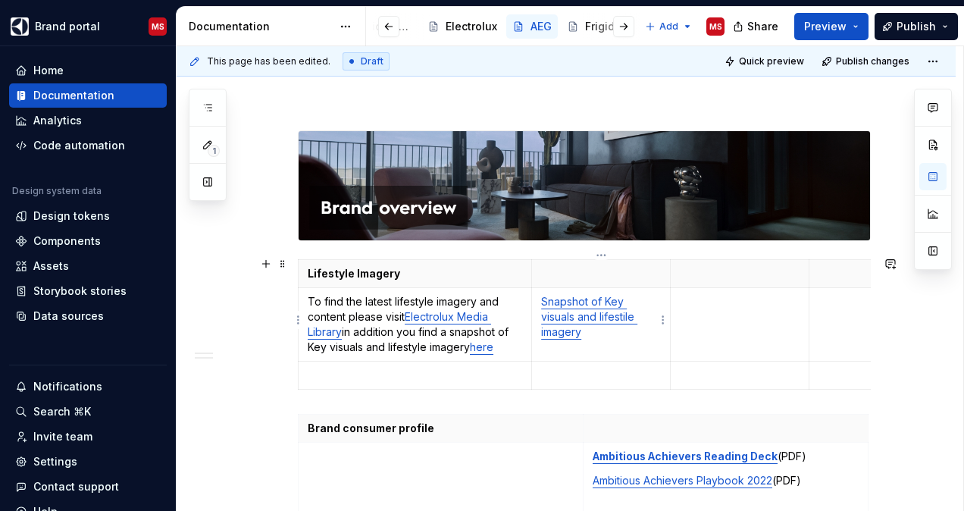
click at [661, 346] on td "Snapshot of Key visuals and lifestile imagery" at bounding box center [601, 325] width 139 height 74
click at [630, 314] on link "Snapshot of Key visuals and lifestile imagery" at bounding box center [589, 316] width 96 height 43
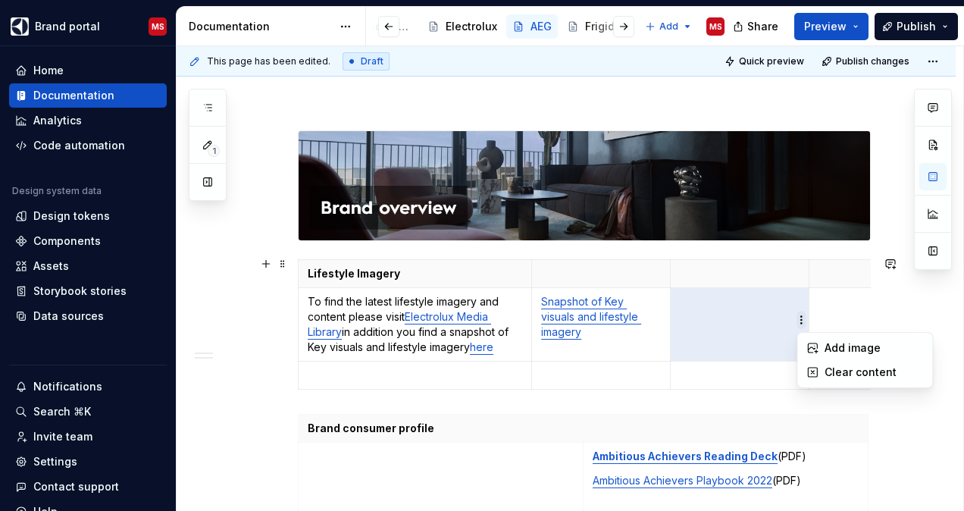
click at [796, 325] on html "Brand portal MS Home Documentation Analytics Code automation Design system data…" at bounding box center [482, 255] width 964 height 511
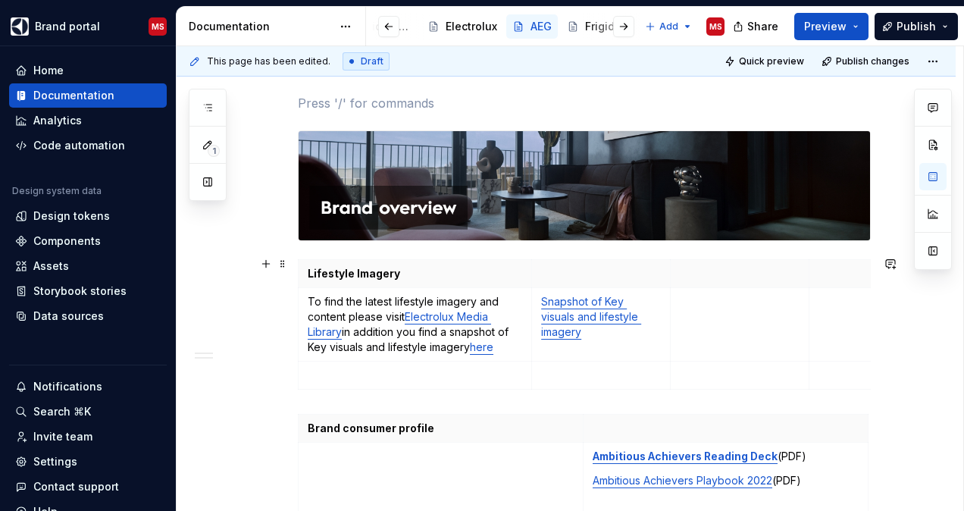
click at [585, 386] on html "Brand portal MS Home Documentation Analytics Code automation Design system data…" at bounding box center [482, 255] width 964 height 511
click at [627, 330] on p "Snapshot of Key visuals and lifestyle imagery" at bounding box center [601, 316] width 120 height 45
type textarea "*"
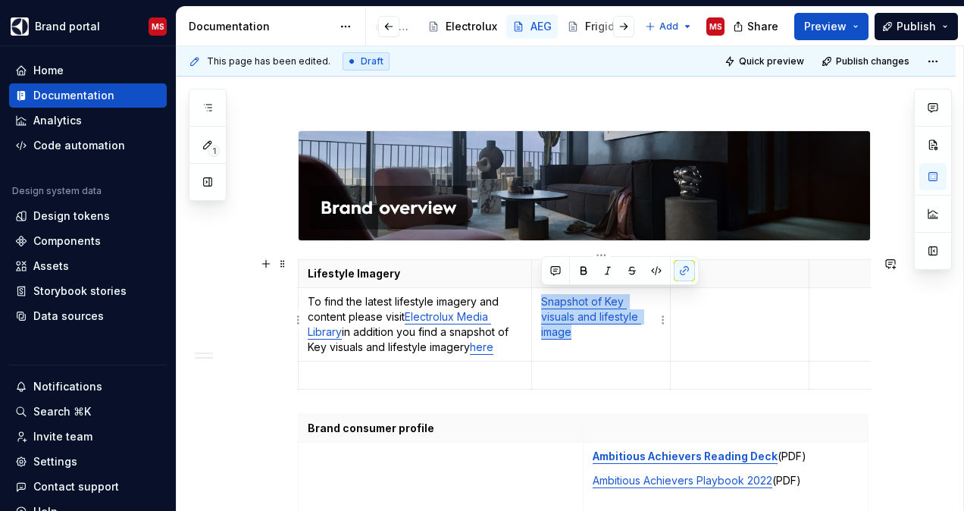
drag, startPoint x: 603, startPoint y: 333, endPoint x: 539, endPoint y: 300, distance: 72.5
click at [539, 300] on td "Snapshot of Key visuals and lifestyle image" at bounding box center [601, 325] width 139 height 74
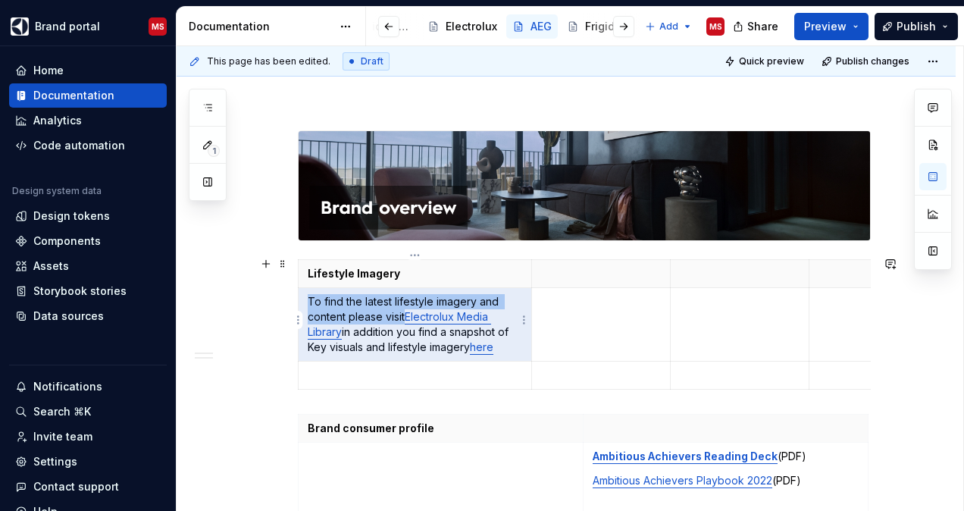
drag, startPoint x: 403, startPoint y: 314, endPoint x: 310, endPoint y: 303, distance: 93.9
click at [310, 303] on p "To find the latest lifestyle imagery and content please visit Electrolux Media …" at bounding box center [415, 324] width 214 height 61
click at [339, 308] on p "To find the latest lifestyle imagery and content please visit Electrolux Media …" at bounding box center [415, 324] width 214 height 61
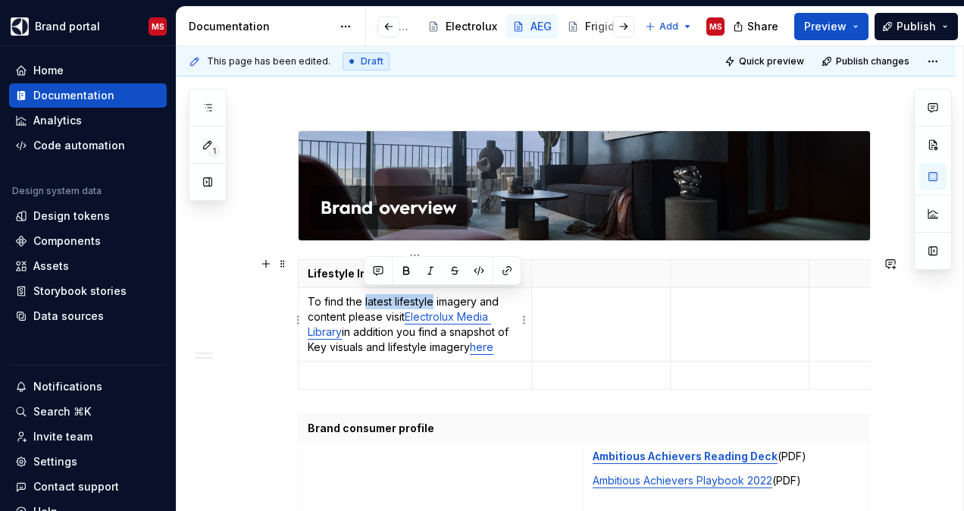
drag, startPoint x: 432, startPoint y: 298, endPoint x: 365, endPoint y: 299, distance: 67.4
click at [365, 299] on p "To find the latest lifestyle imagery and content please visit Electrolux Media …" at bounding box center [415, 324] width 214 height 61
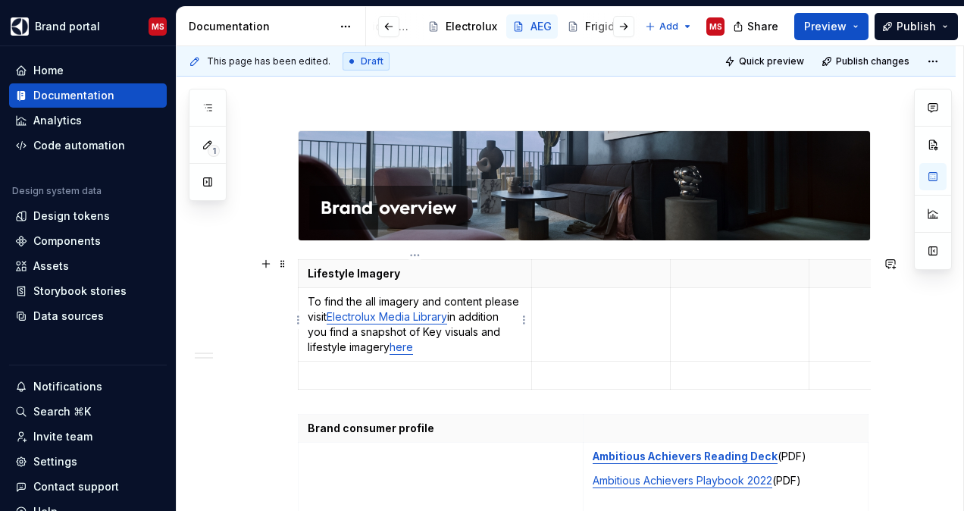
click at [483, 297] on p "To find the all imagery and content please visit Electrolux Media Library in ad…" at bounding box center [415, 324] width 214 height 61
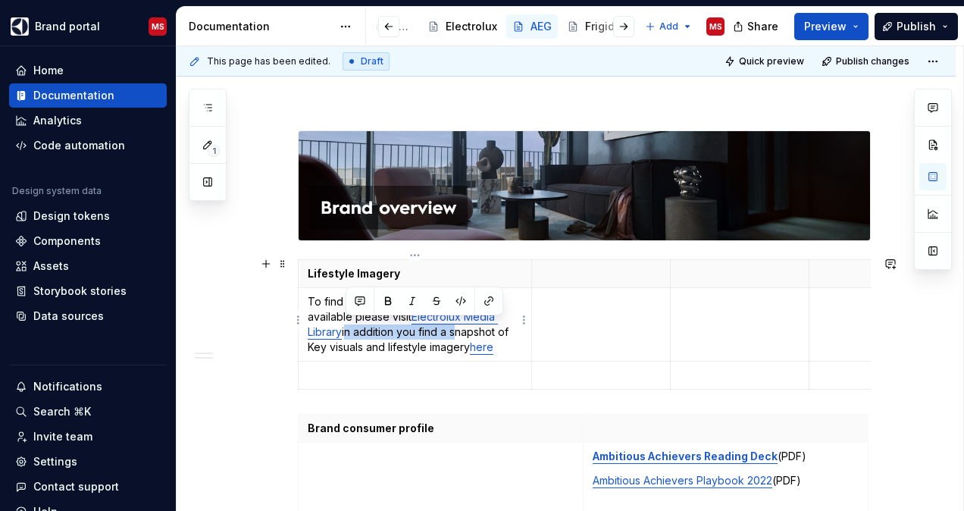
drag, startPoint x: 452, startPoint y: 330, endPoint x: 344, endPoint y: 329, distance: 108.4
click at [344, 329] on p "To find the all imagery and content available please visit Electrolux Media Lib…" at bounding box center [415, 324] width 214 height 61
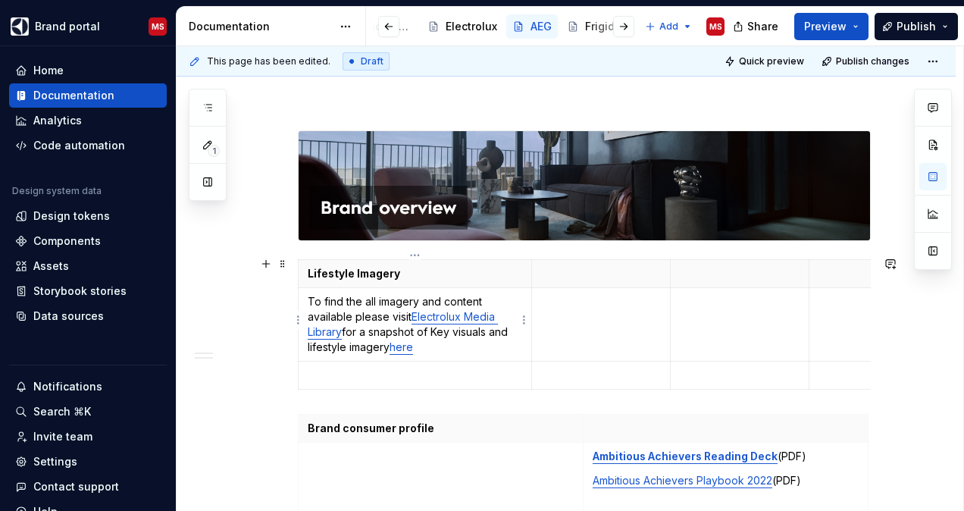
click at [388, 342] on p "To find the all imagery and content available please visit Electrolux Media Lib…" at bounding box center [415, 324] width 214 height 61
click at [559, 301] on p at bounding box center [601, 301] width 120 height 15
click at [489, 344] on p "To find the all imagery and content available please visit Electrolux Media Lib…" at bounding box center [415, 324] width 214 height 61
click at [392, 345] on p "To find the all imagery and content available please visit Electrolux Media Lib…" at bounding box center [415, 324] width 214 height 61
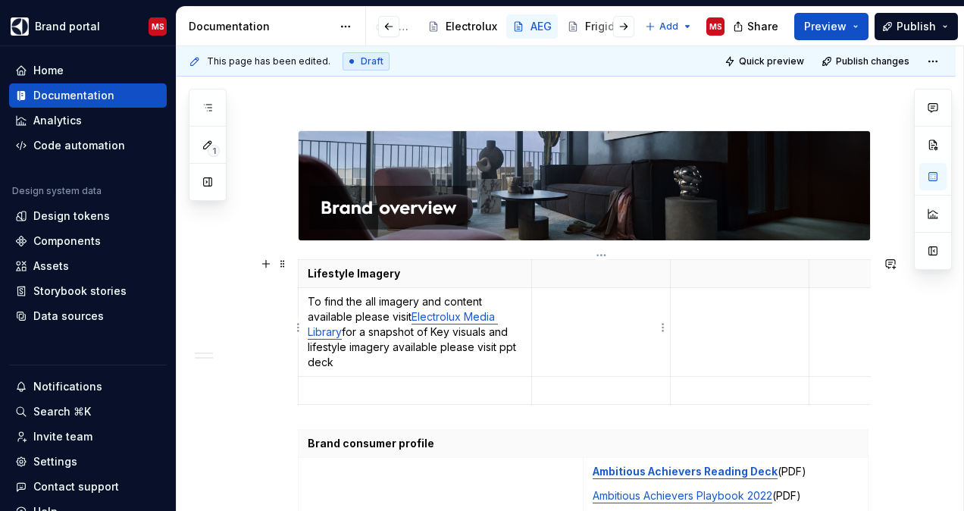
click at [591, 327] on td at bounding box center [601, 332] width 139 height 89
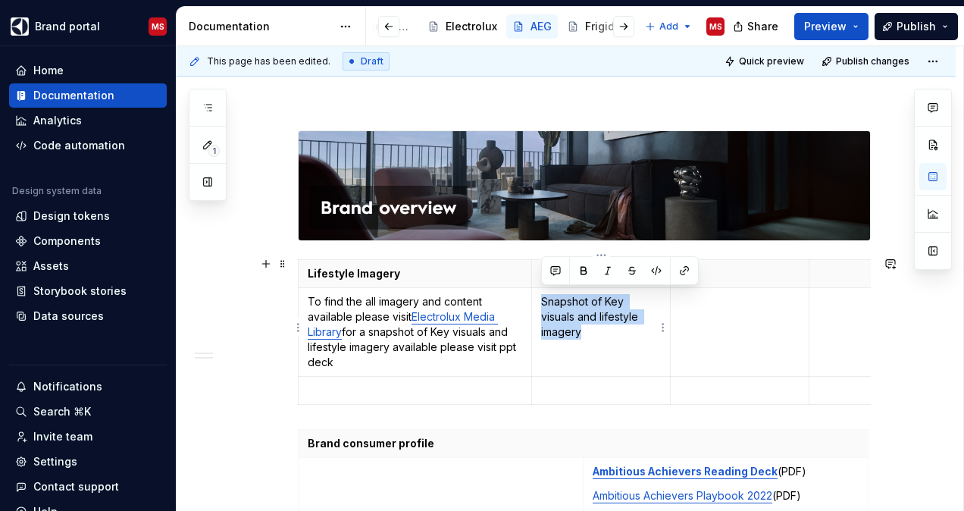
drag, startPoint x: 591, startPoint y: 329, endPoint x: 537, endPoint y: 294, distance: 64.1
click at [537, 294] on td "Snapshot of Key visuals and lifestyle imagery" at bounding box center [601, 332] width 139 height 89
click at [682, 264] on button "button" at bounding box center [684, 270] width 21 height 21
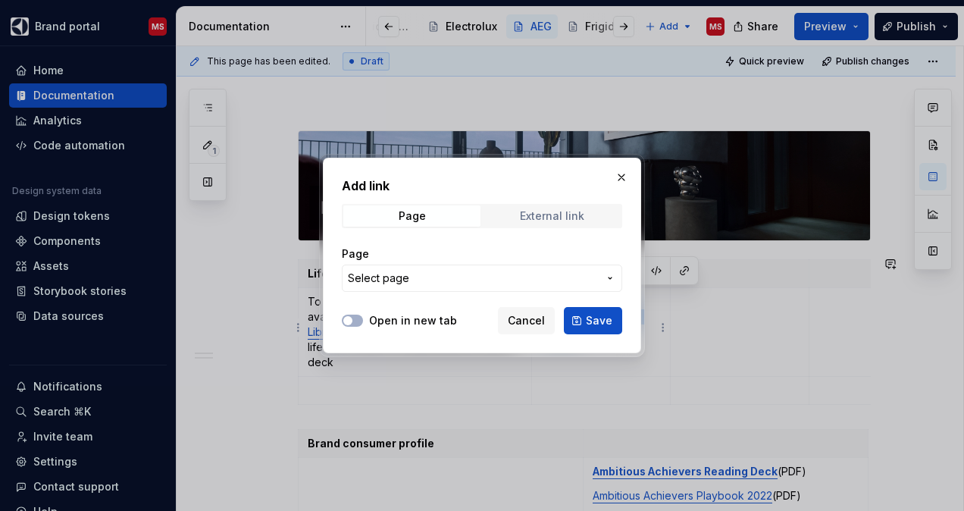
click at [537, 212] on div "External link" at bounding box center [552, 216] width 64 height 12
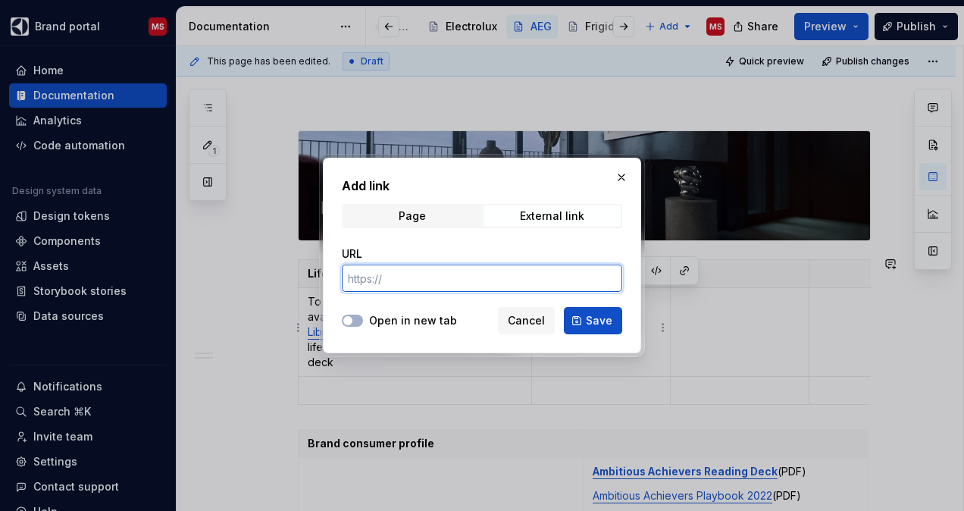
click at [383, 282] on input "URL" at bounding box center [482, 277] width 280 height 27
paste input "[URL][DOMAIN_NAME]"
type input "[URL][DOMAIN_NAME]"
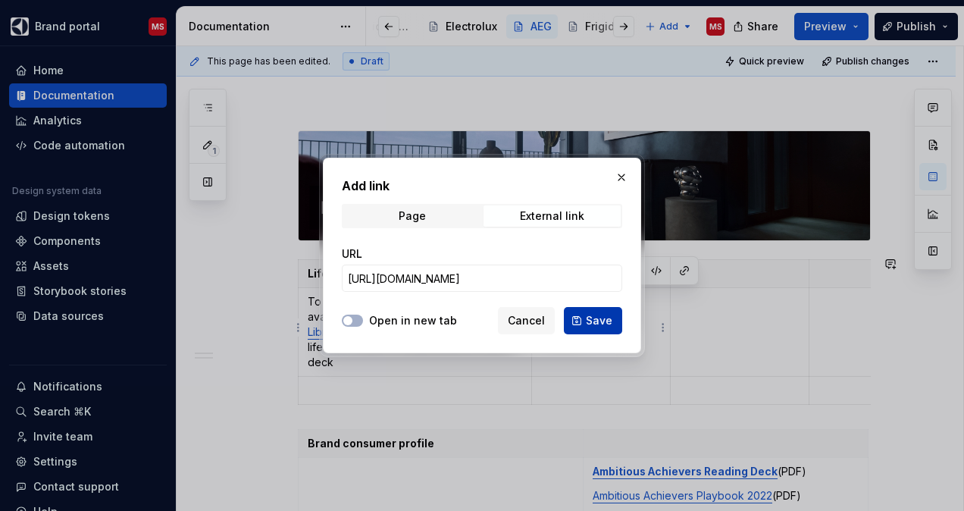
scroll to position [0, 0]
click at [597, 315] on span "Save" at bounding box center [599, 320] width 27 height 15
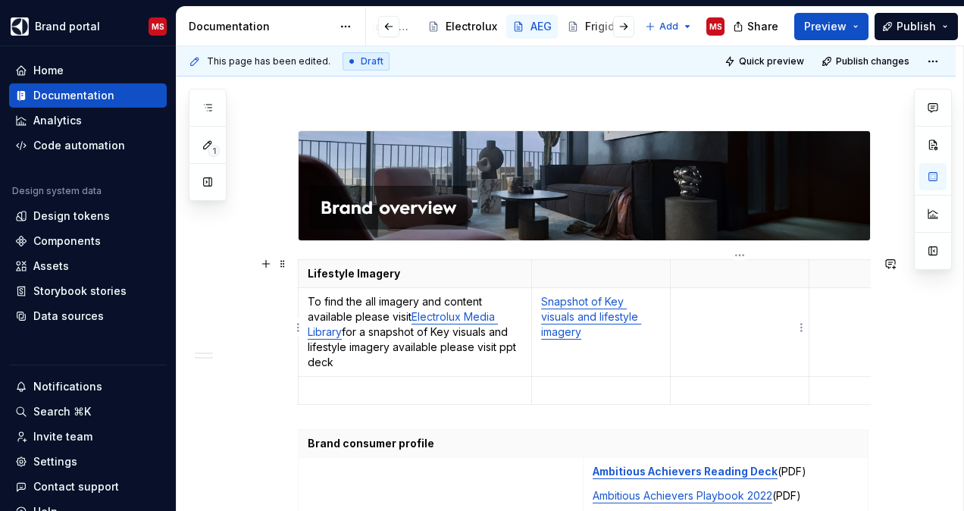
click at [779, 348] on td at bounding box center [740, 332] width 139 height 89
click at [934, 27] on span "Publish" at bounding box center [915, 26] width 39 height 15
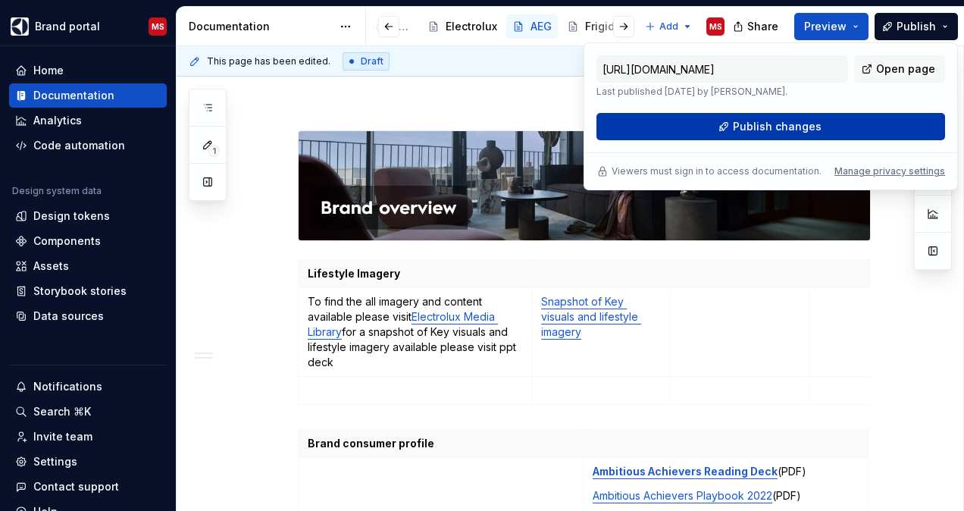
drag, startPoint x: 934, startPoint y: 27, endPoint x: 793, endPoint y: 136, distance: 178.9
click at [793, 136] on button "Publish changes" at bounding box center [770, 126] width 349 height 27
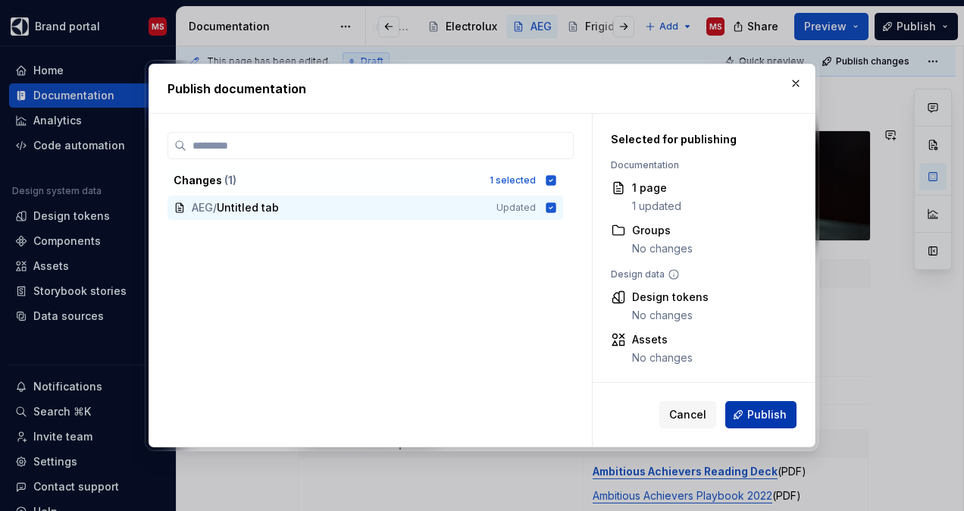
click at [774, 405] on button "Publish" at bounding box center [760, 414] width 71 height 27
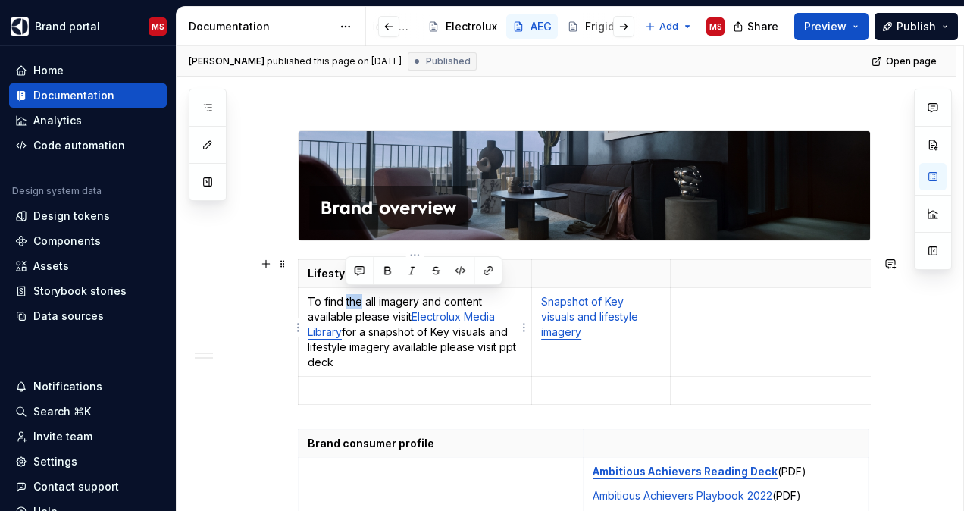
drag, startPoint x: 361, startPoint y: 299, endPoint x: 346, endPoint y: 298, distance: 15.2
click at [346, 298] on p "To find the all imagery and content available please visit Electrolux Media Lib…" at bounding box center [415, 332] width 214 height 76
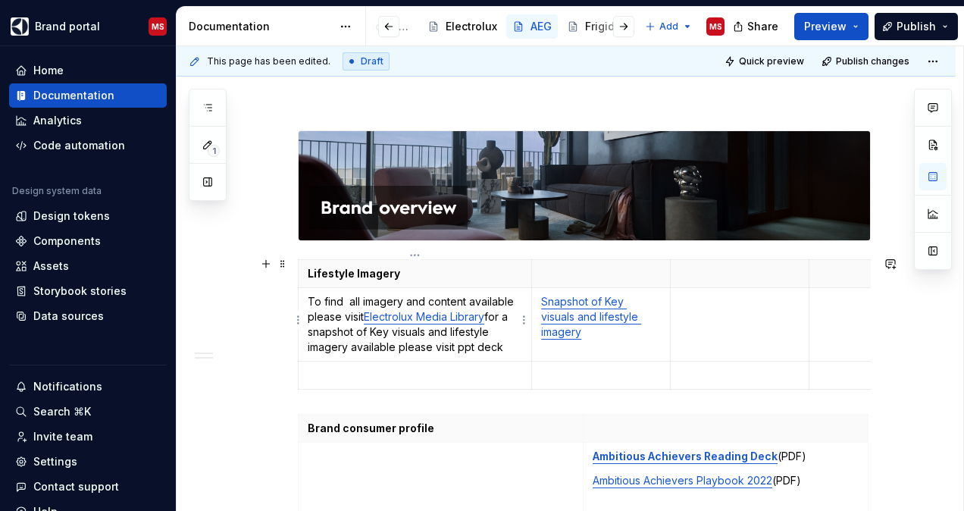
click at [491, 312] on p "To find all imagery and content available please visit Electrolux Media Library…" at bounding box center [415, 324] width 214 height 61
click at [458, 327] on p "To find all imagery and content available please visit Electrolux Media Library…" at bounding box center [415, 324] width 214 height 61
click at [383, 328] on p "To find all imagery and content available please visit Electrolux Media Library…" at bounding box center [415, 324] width 214 height 61
click at [503, 341] on p "To find all imagery and content available please visit Electrolux Media Library…" at bounding box center [415, 324] width 214 height 61
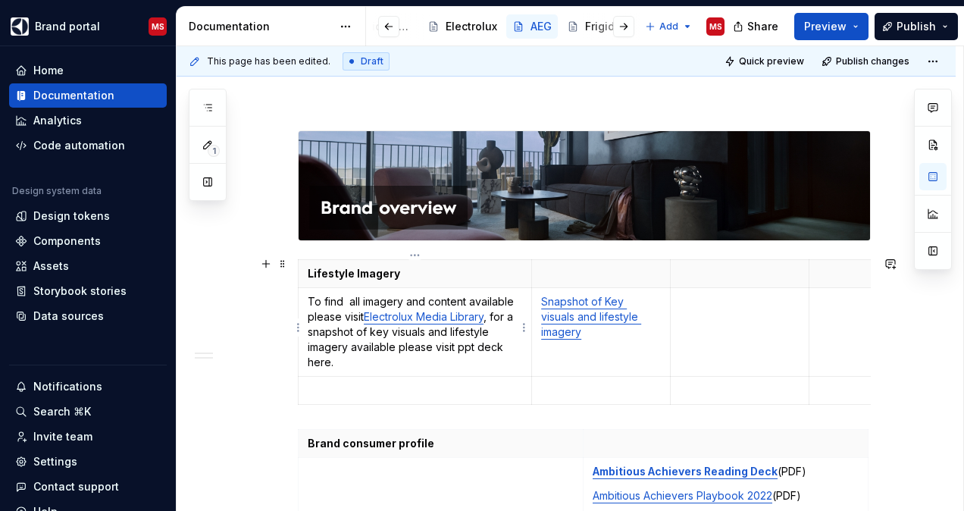
click at [456, 342] on p "To find all imagery and content available please visit Electrolux Media Library…" at bounding box center [415, 332] width 214 height 76
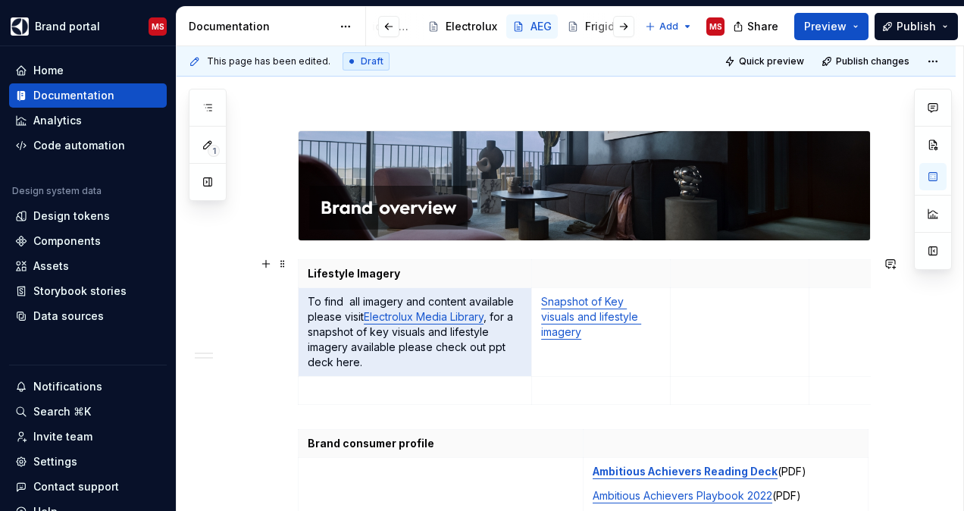
drag, startPoint x: 385, startPoint y: 363, endPoint x: 293, endPoint y: 303, distance: 110.1
click at [293, 303] on div "Guidelines We exist to challenge what you can expect from household appliances.…" at bounding box center [566, 201] width 779 height 2170
click at [347, 343] on p "To find all imagery and content available please visit Electrolux Media Library…" at bounding box center [415, 332] width 214 height 76
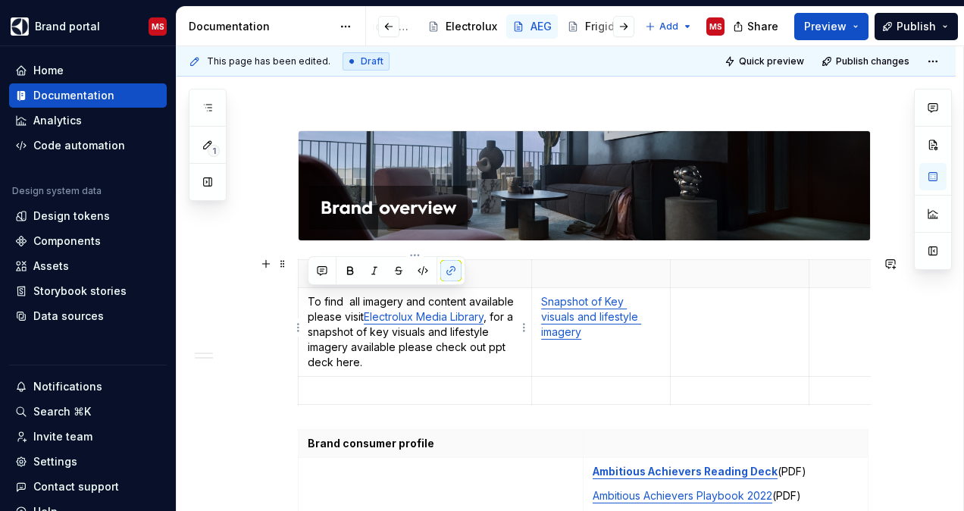
drag, startPoint x: 361, startPoint y: 357, endPoint x: 308, endPoint y: 294, distance: 82.3
click at [308, 294] on p "To find all imagery and content available please visit Electrolux Media Library…" at bounding box center [415, 332] width 214 height 76
copy p "To find all imagery and content available please visit Electrolux Media Library…"
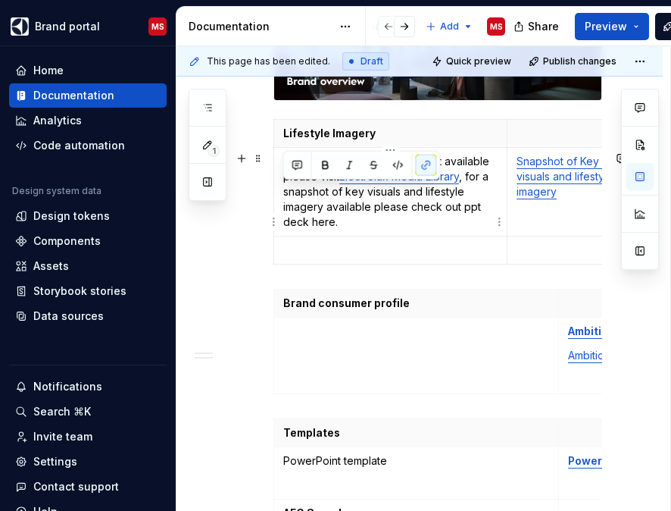
click at [343, 230] on p "To find all imagery and content available please visit Electrolux Media Library…" at bounding box center [390, 192] width 214 height 76
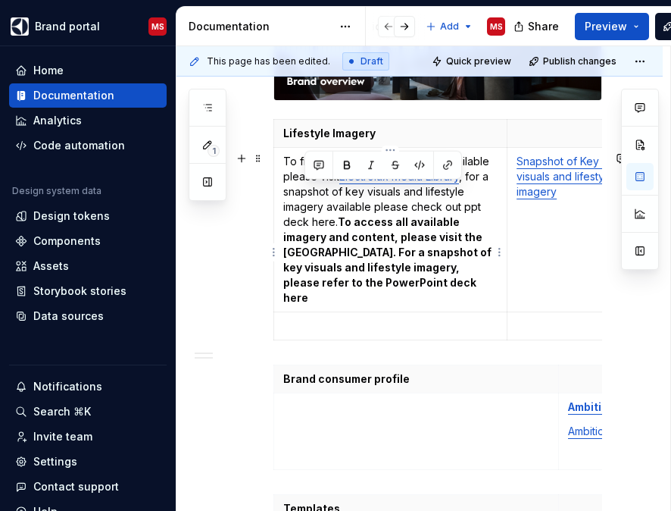
drag, startPoint x: 322, startPoint y: 192, endPoint x: 305, endPoint y: 190, distance: 16.7
click at [305, 190] on p "To find all imagery and content available please visit Electrolux Media Library…" at bounding box center [390, 230] width 214 height 152
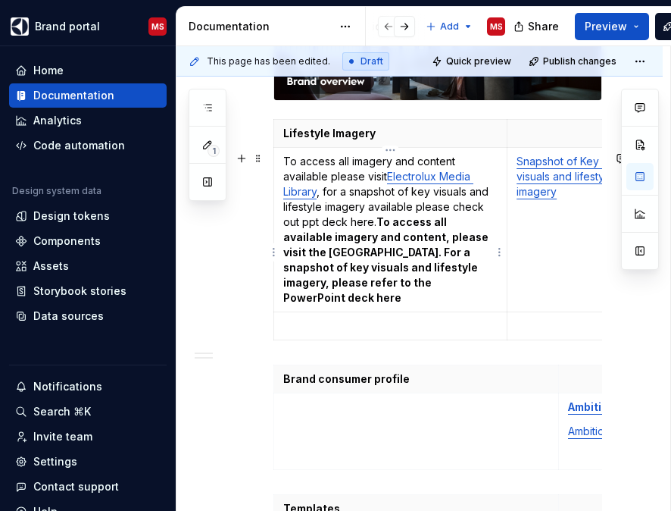
click at [347, 190] on p "To access all imagery and content available please visit Electrolux Media Libra…" at bounding box center [390, 230] width 214 height 152
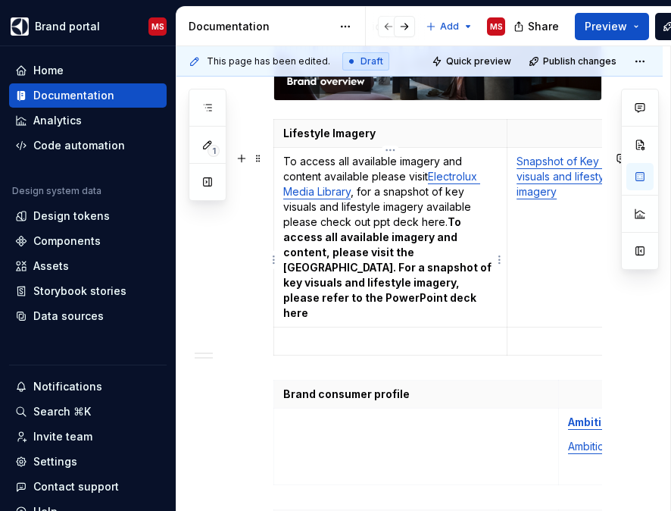
click at [323, 206] on p "To access all available imagery and content available please visit Electrolux M…" at bounding box center [390, 237] width 214 height 167
drag, startPoint x: 376, startPoint y: 208, endPoint x: 329, endPoint y: 208, distance: 47.0
click at [329, 208] on p "To access all available imagery and content, available please visit Electrolux …" at bounding box center [390, 237] width 214 height 167
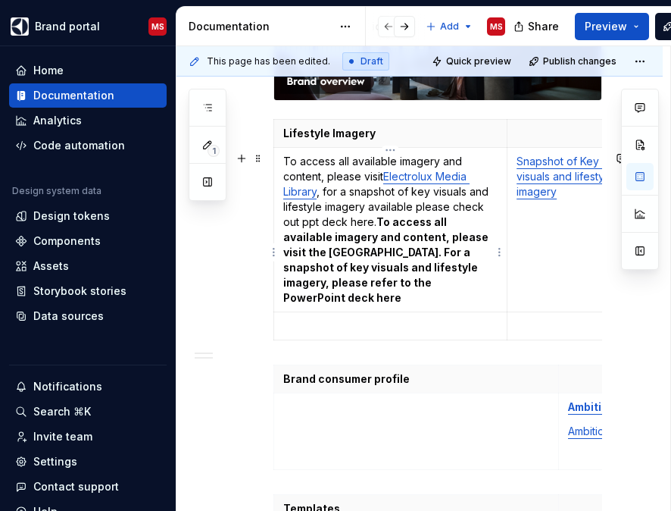
click at [327, 225] on p "To access all available imagery and content, please visit Electrolux Media Libr…" at bounding box center [390, 230] width 214 height 152
click at [371, 238] on p "To access all available imagery and content, please visit [GEOGRAPHIC_DATA] . F…" at bounding box center [390, 230] width 214 height 152
drag, startPoint x: 416, startPoint y: 236, endPoint x: 371, endPoint y: 236, distance: 44.7
click at [371, 236] on p "To access all available imagery and content, please visit [GEOGRAPHIC_DATA] . F…" at bounding box center [390, 230] width 214 height 152
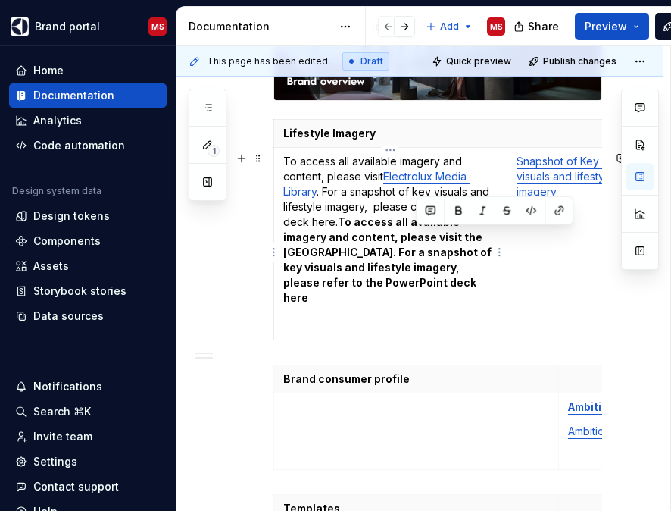
drag, startPoint x: 413, startPoint y: 238, endPoint x: 458, endPoint y: 235, distance: 44.8
click at [458, 235] on p "To access all available imagery and content, please visit [GEOGRAPHIC_DATA] . F…" at bounding box center [390, 230] width 214 height 152
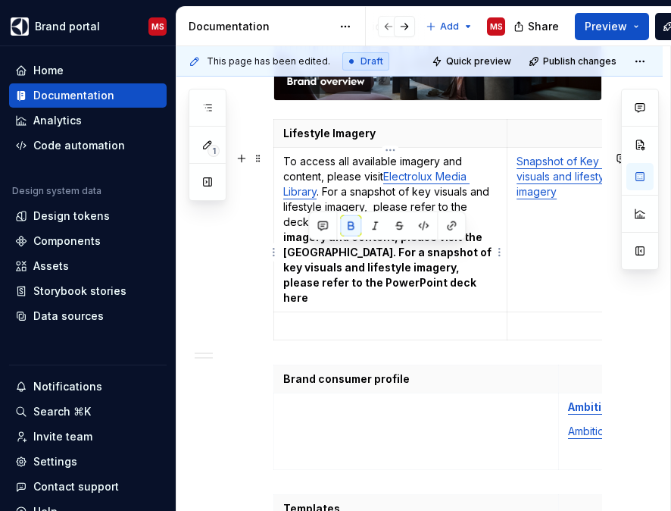
drag, startPoint x: 424, startPoint y: 312, endPoint x: 309, endPoint y: 246, distance: 132.4
click at [309, 246] on p "To access all available imagery and content, please visit [GEOGRAPHIC_DATA] . F…" at bounding box center [390, 230] width 214 height 152
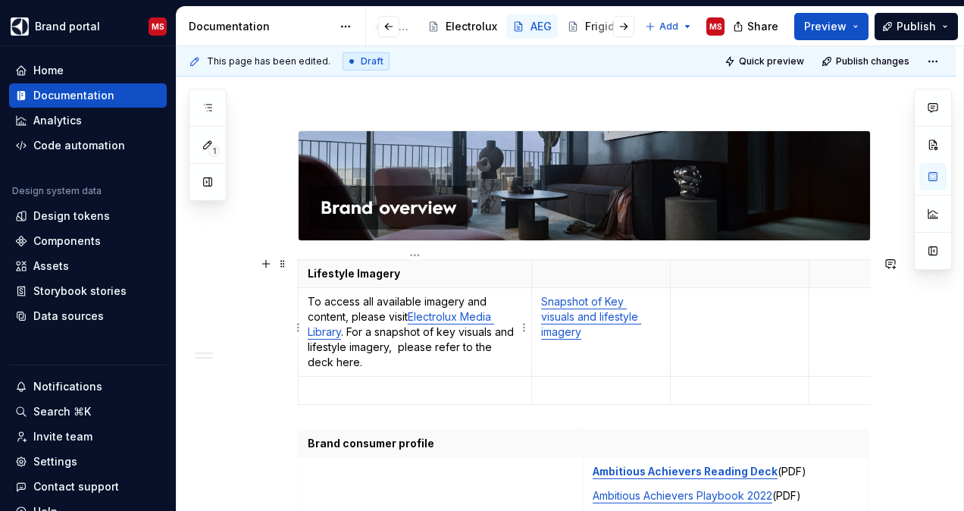
click at [397, 343] on p "To access all available imagery and content, please visit [GEOGRAPHIC_DATA] . F…" at bounding box center [415, 332] width 214 height 76
click at [346, 324] on p "To access all available imagery and content, please visit [GEOGRAPHIC_DATA] . F…" at bounding box center [415, 332] width 214 height 76
click at [899, 28] on span "Publish" at bounding box center [915, 26] width 39 height 15
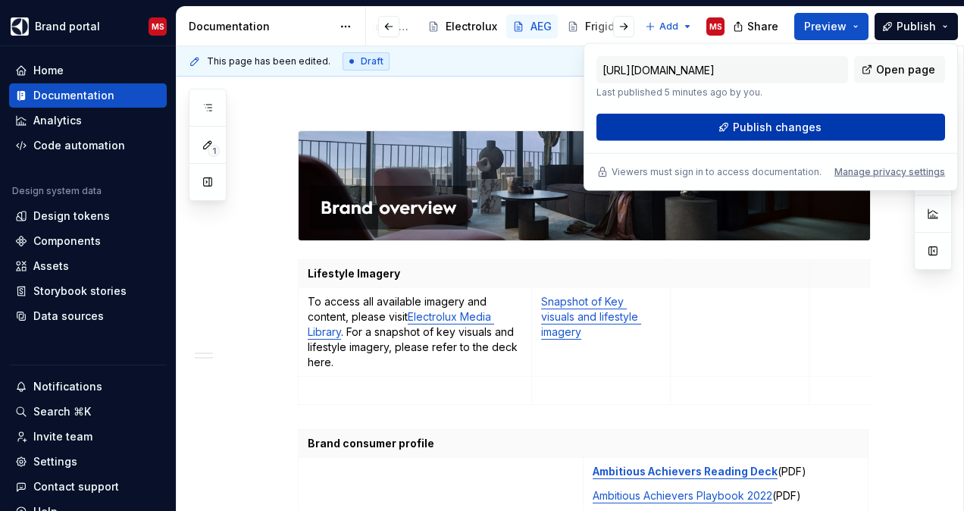
drag, startPoint x: 899, startPoint y: 28, endPoint x: 813, endPoint y: 124, distance: 128.8
click at [813, 124] on span "Publish changes" at bounding box center [777, 127] width 89 height 15
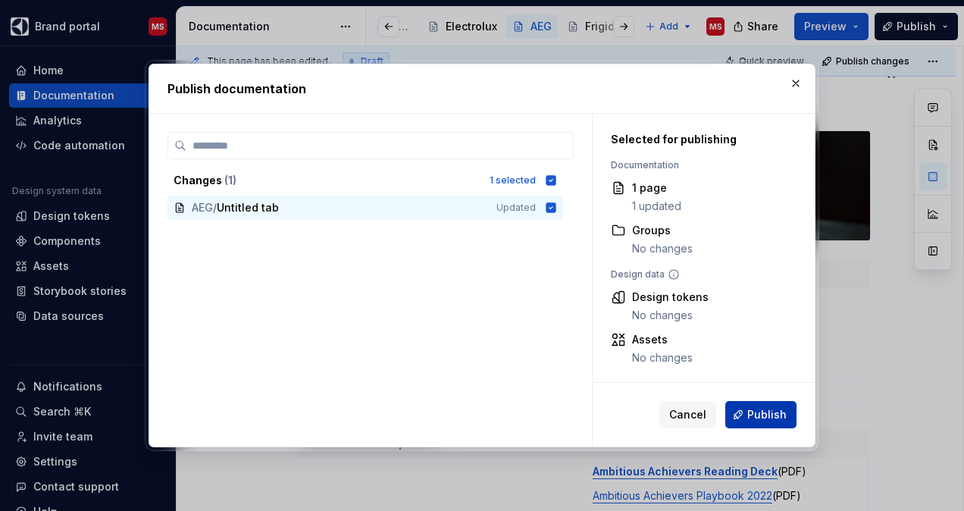
click at [764, 409] on span "Publish" at bounding box center [766, 414] width 39 height 15
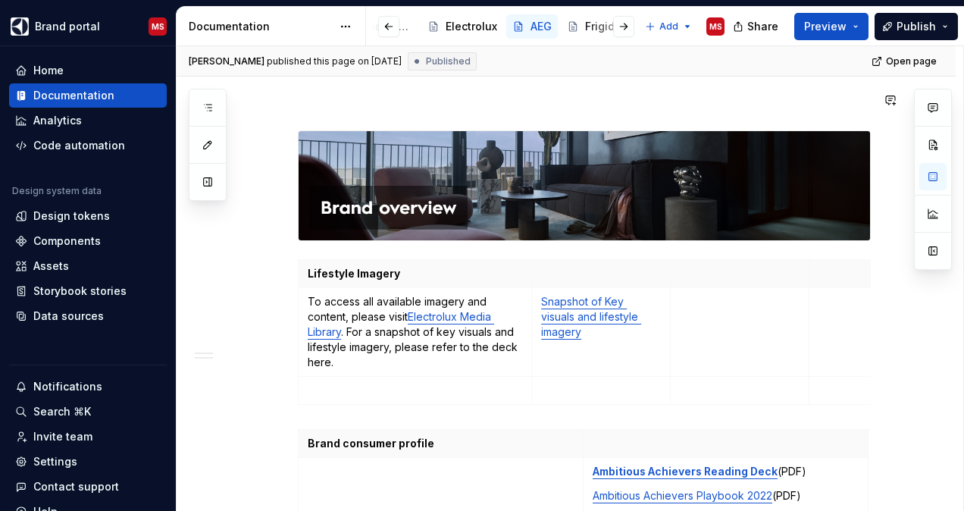
type textarea "*"
